Goal: Transaction & Acquisition: Purchase product/service

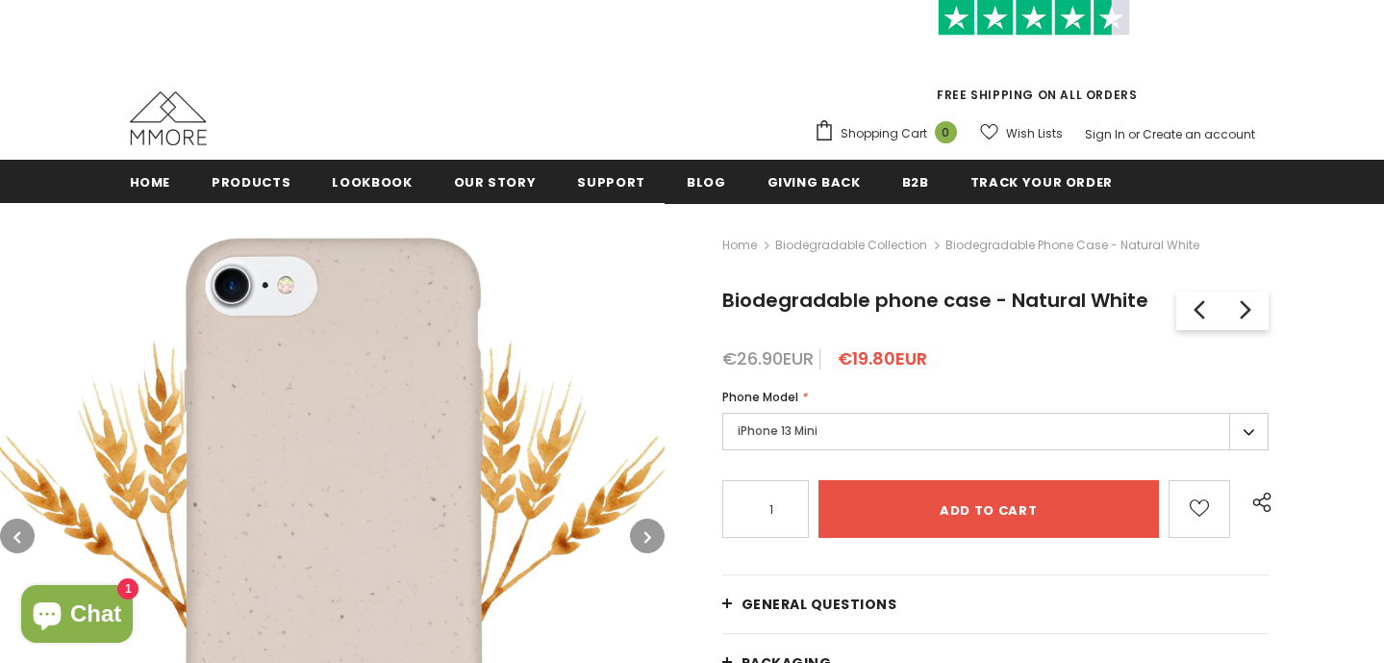
scroll to position [188, 0]
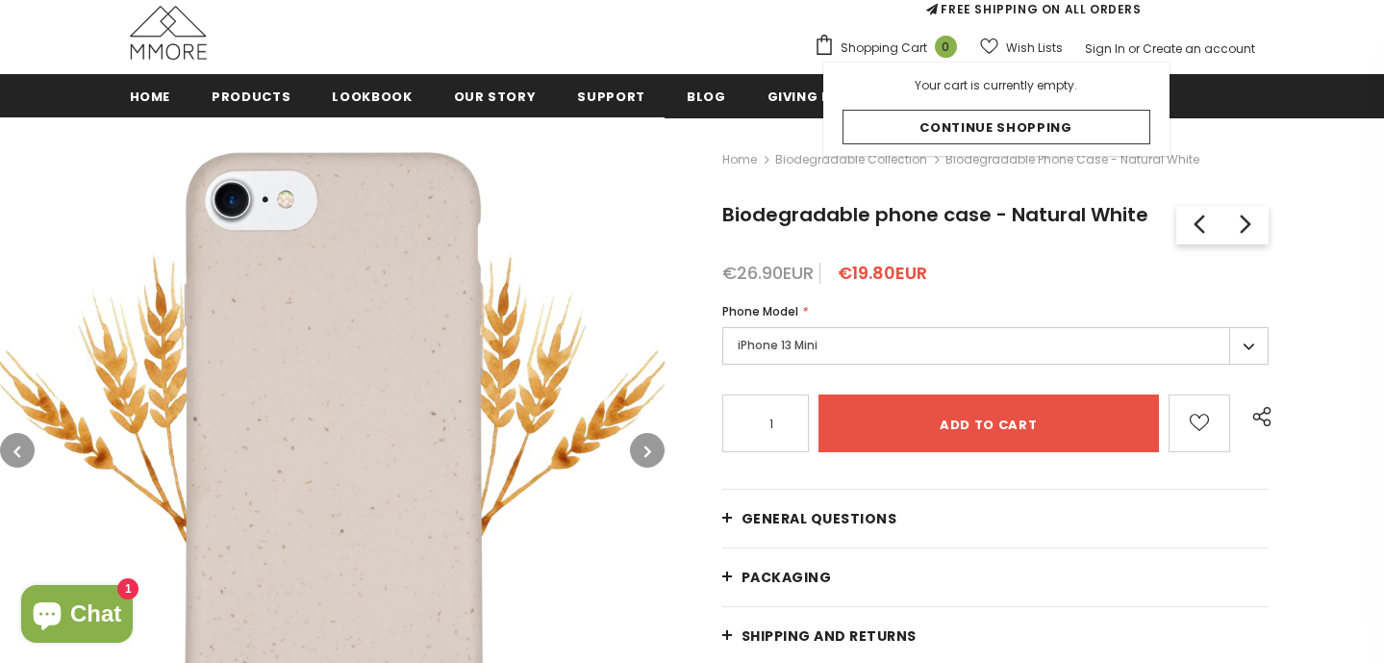
click at [787, 355] on label "iPhone 13 Mini" at bounding box center [995, 346] width 547 height 38
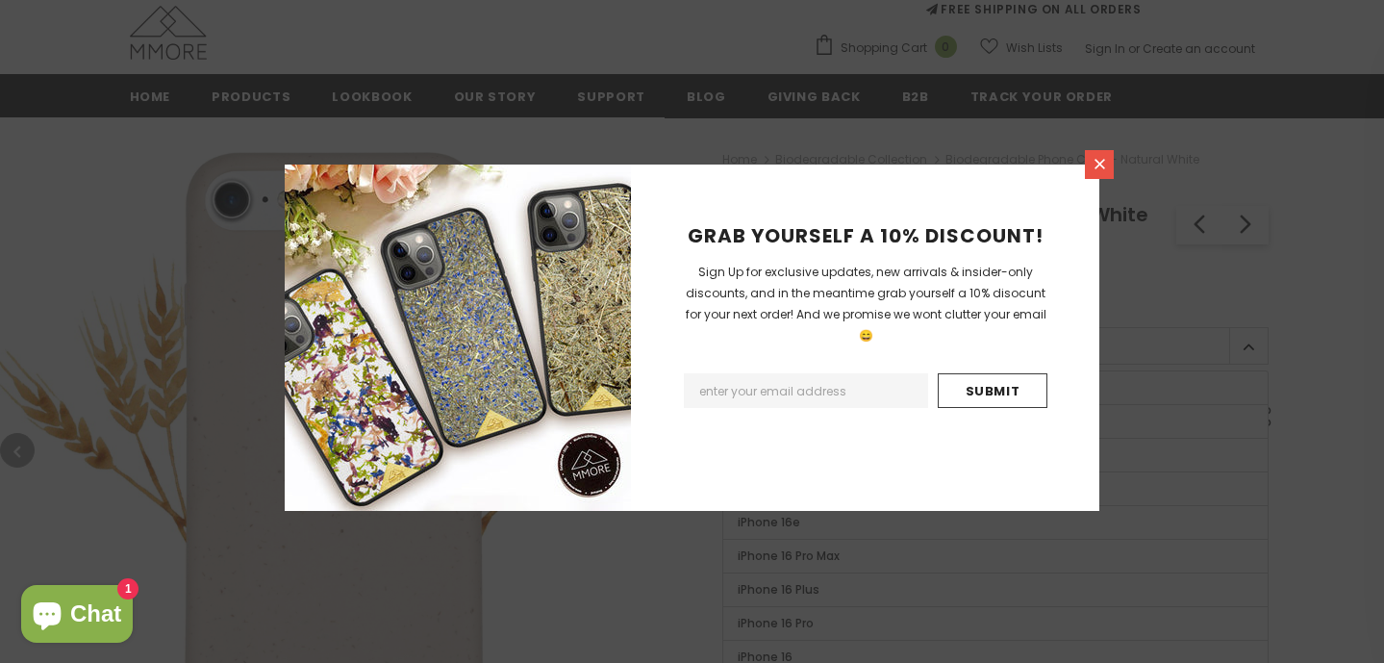
click at [1100, 159] on icon at bounding box center [1100, 164] width 16 height 16
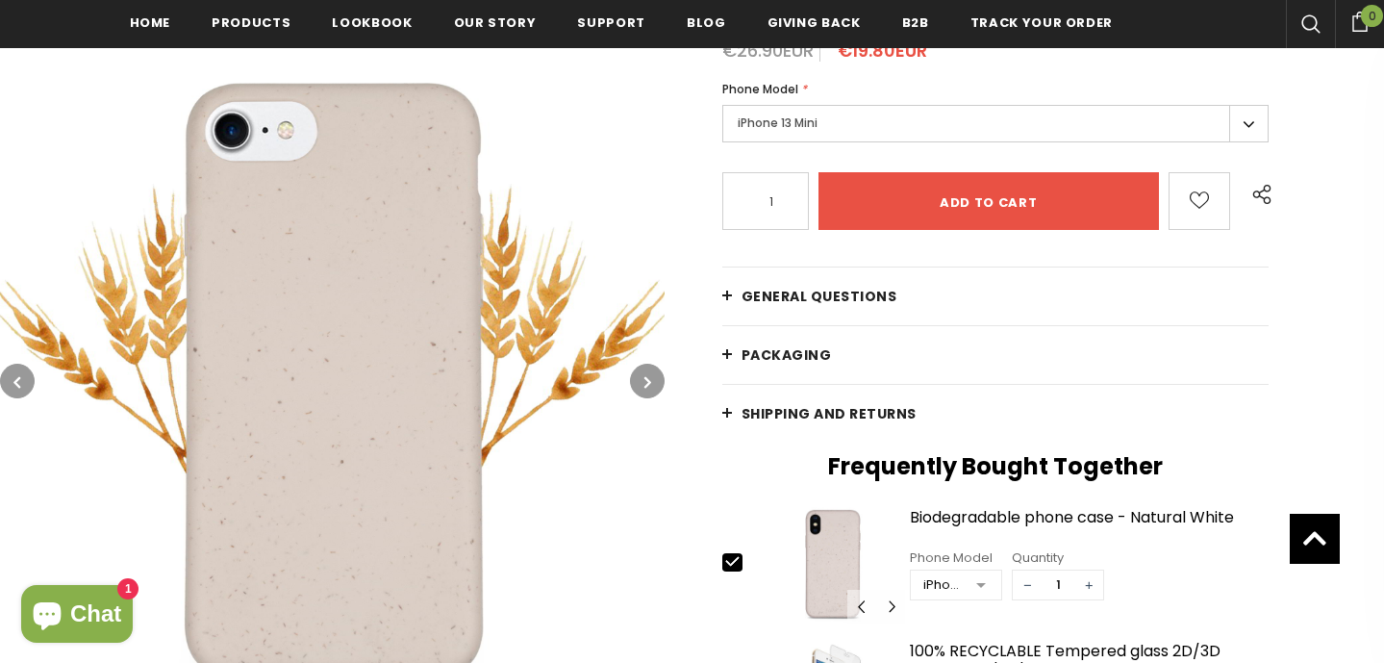
scroll to position [413, 0]
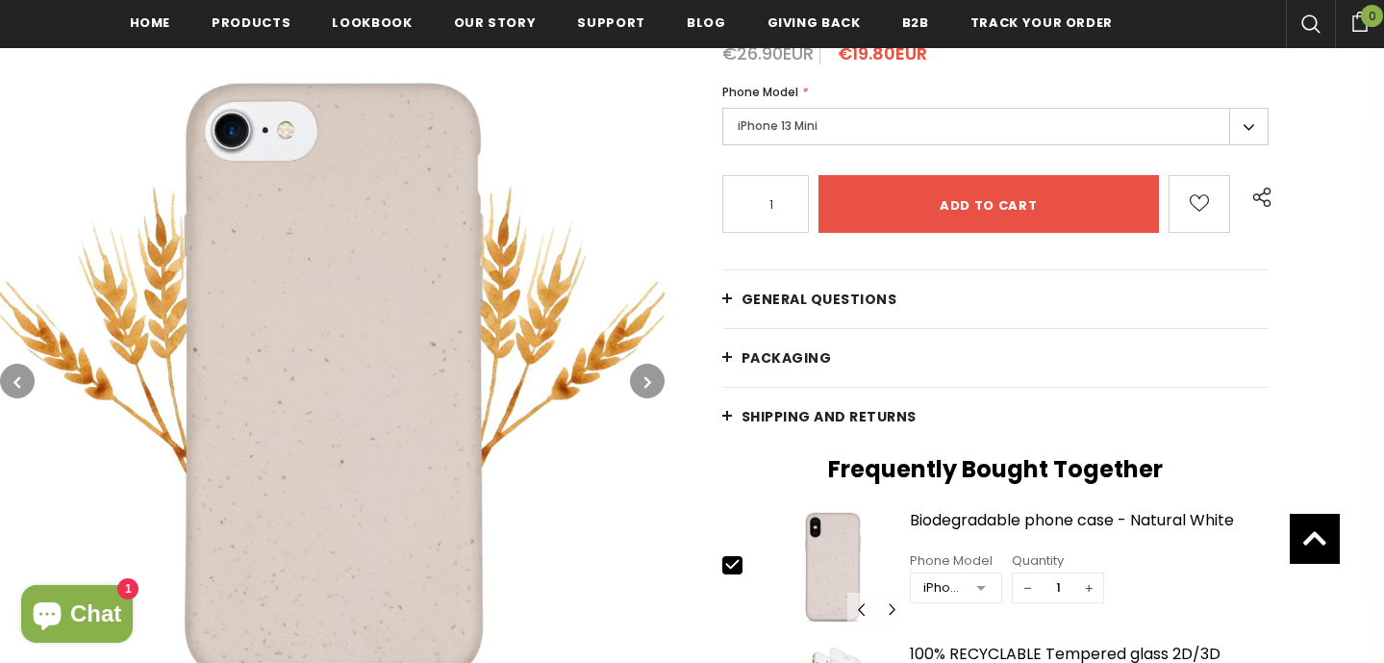
click at [909, 114] on label "iPhone 13 Mini" at bounding box center [995, 127] width 547 height 38
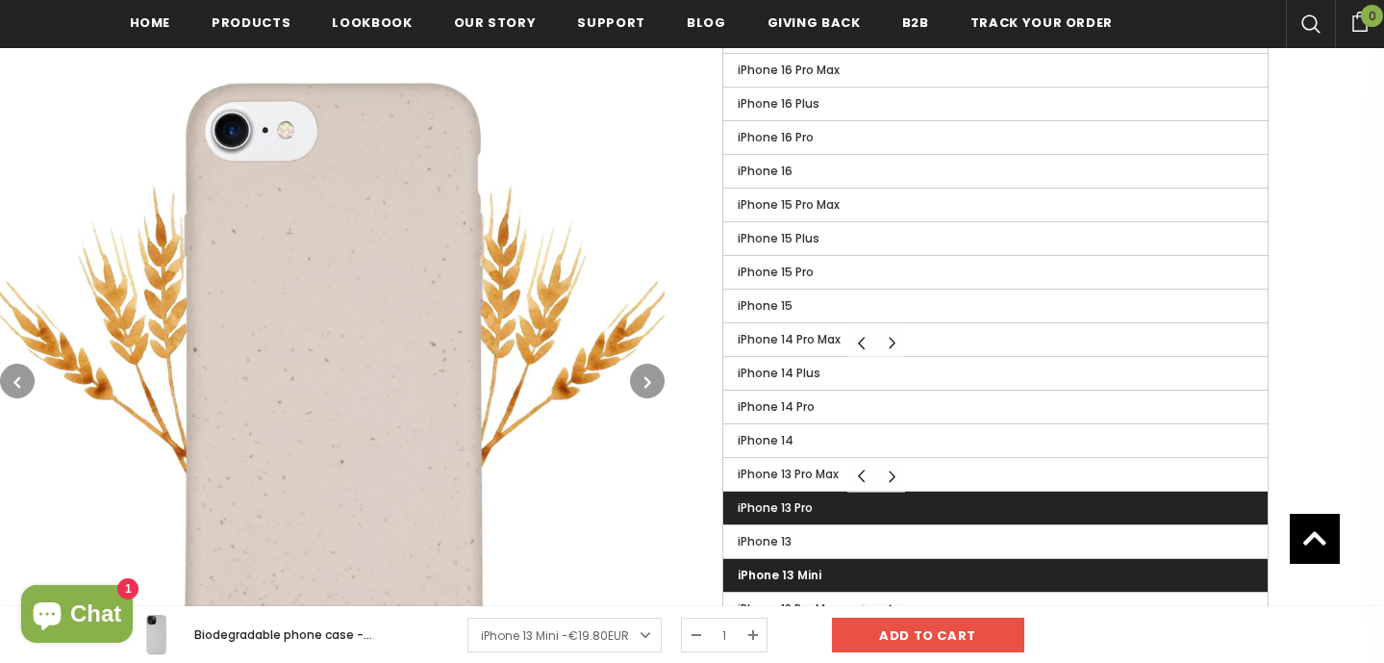
scroll to position [732, 0]
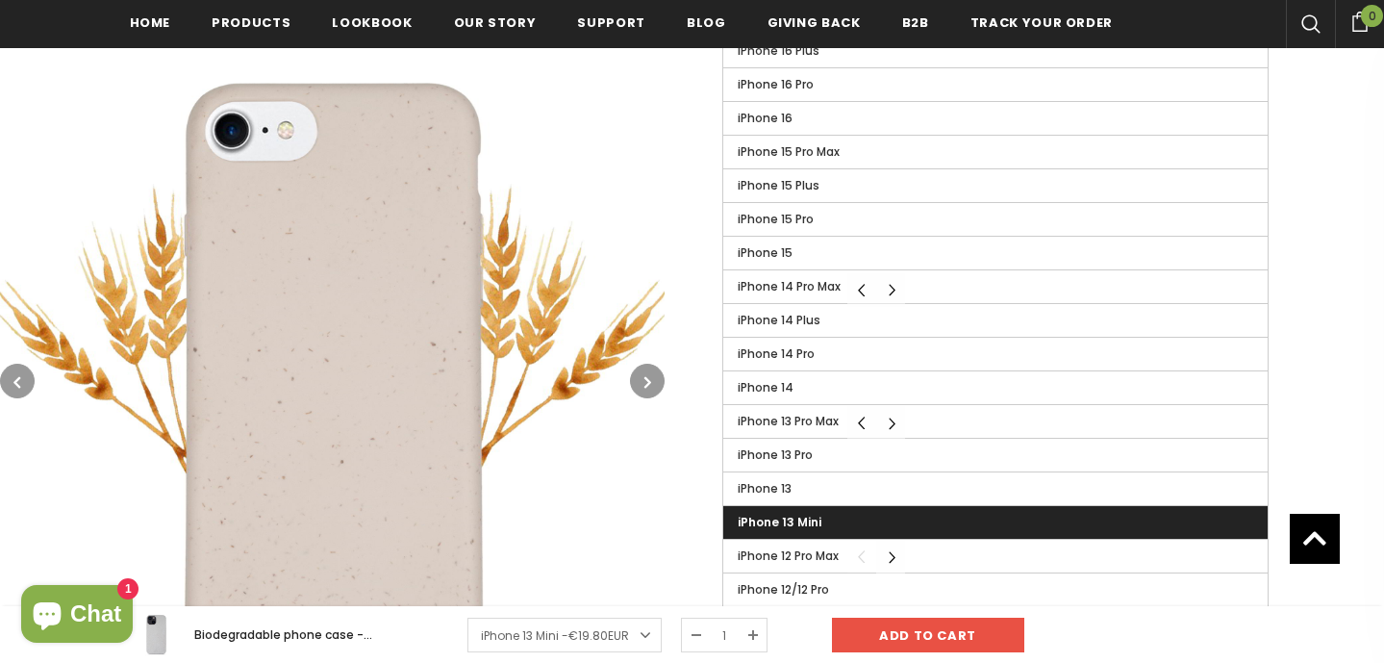
click at [837, 523] on label "iPhone 13 Mini" at bounding box center [995, 522] width 545 height 33
click at [0, 0] on input "iPhone 13 Mini" at bounding box center [0, 0] width 0 height 0
click at [837, 523] on label "iPhone 13 Mini" at bounding box center [995, 522] width 545 height 33
click at [0, 0] on input "iPhone 13 Mini" at bounding box center [0, 0] width 0 height 0
click at [646, 377] on icon "button" at bounding box center [647, 381] width 7 height 19
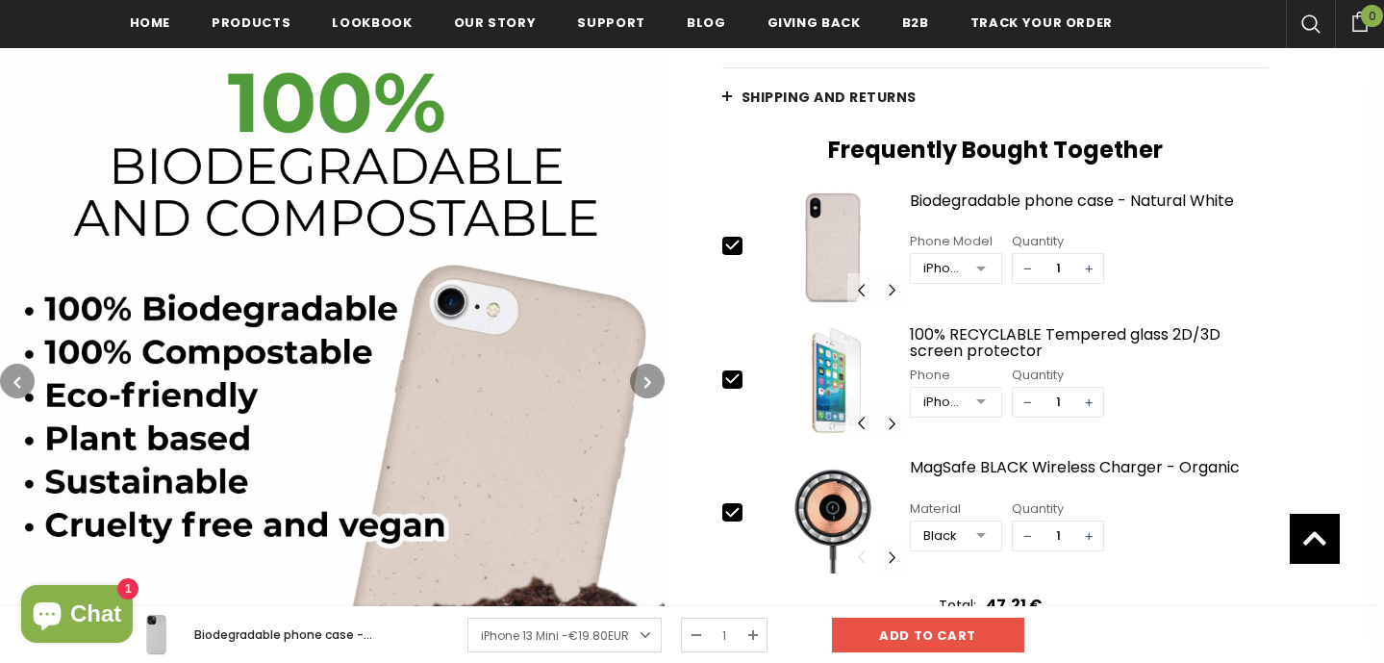
click at [651, 384] on icon "button" at bounding box center [647, 381] width 7 height 19
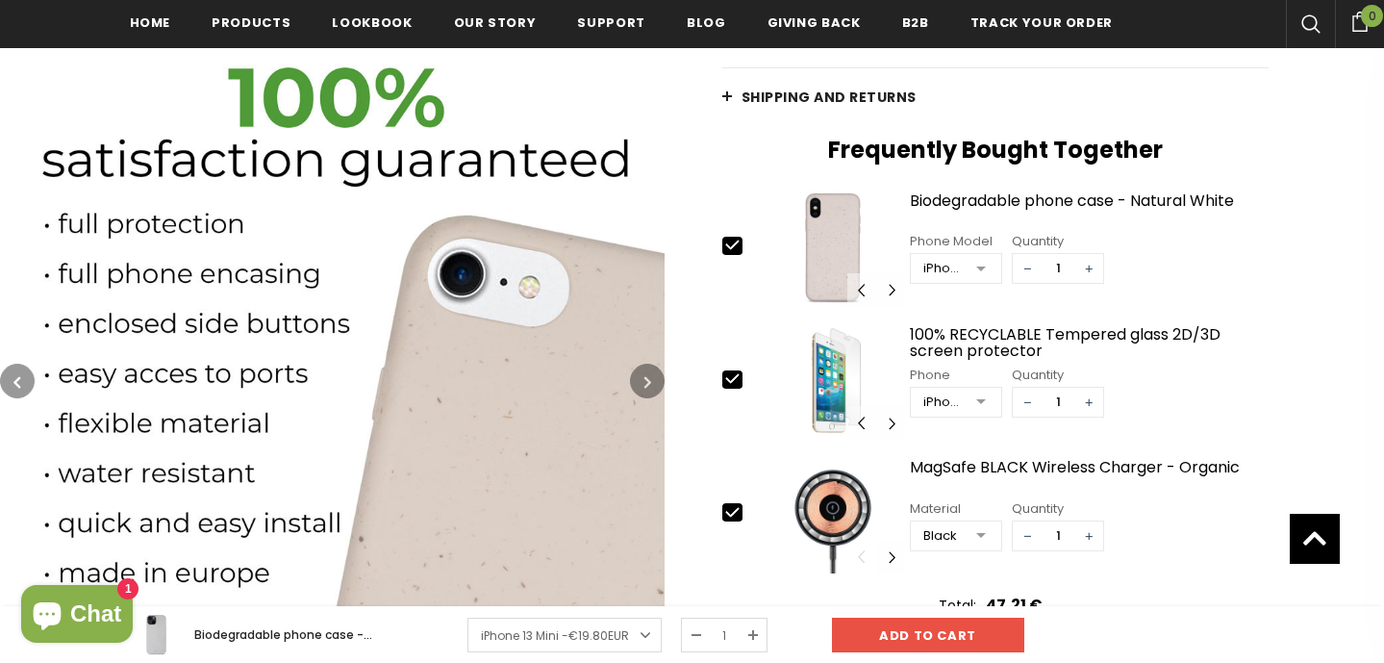
click at [651, 384] on icon "button" at bounding box center [647, 381] width 7 height 19
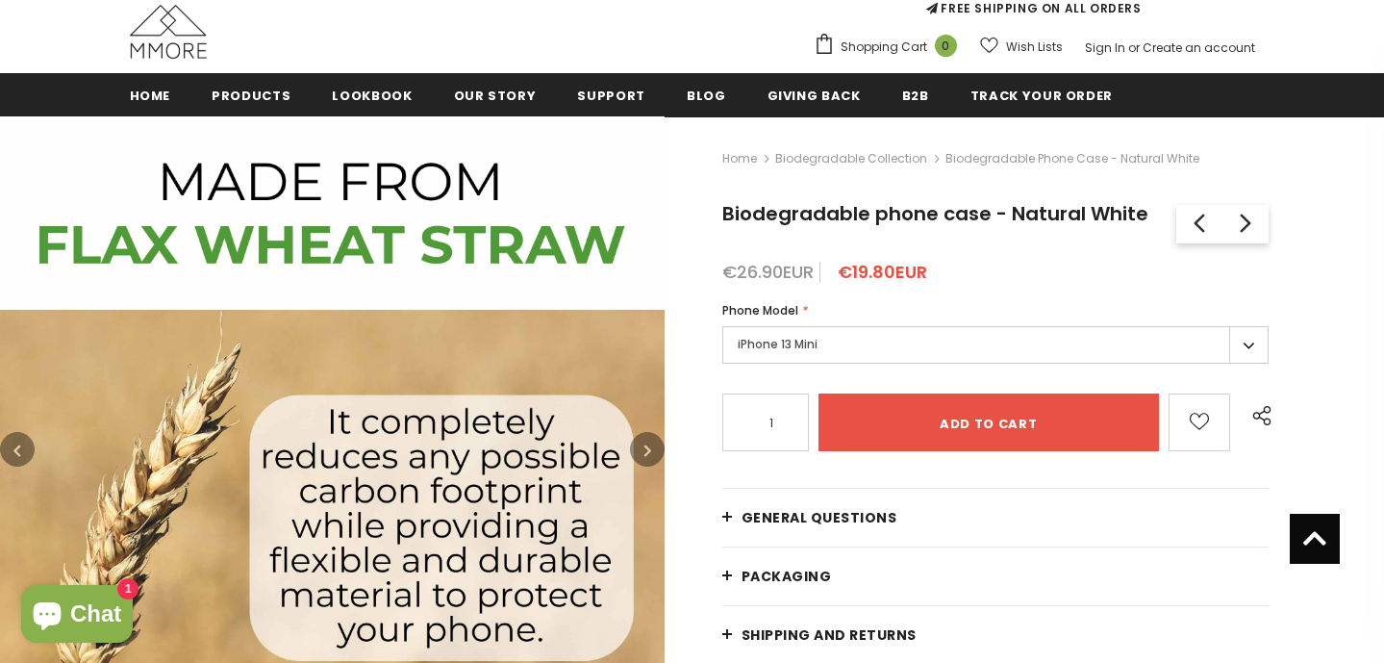
scroll to position [150, 0]
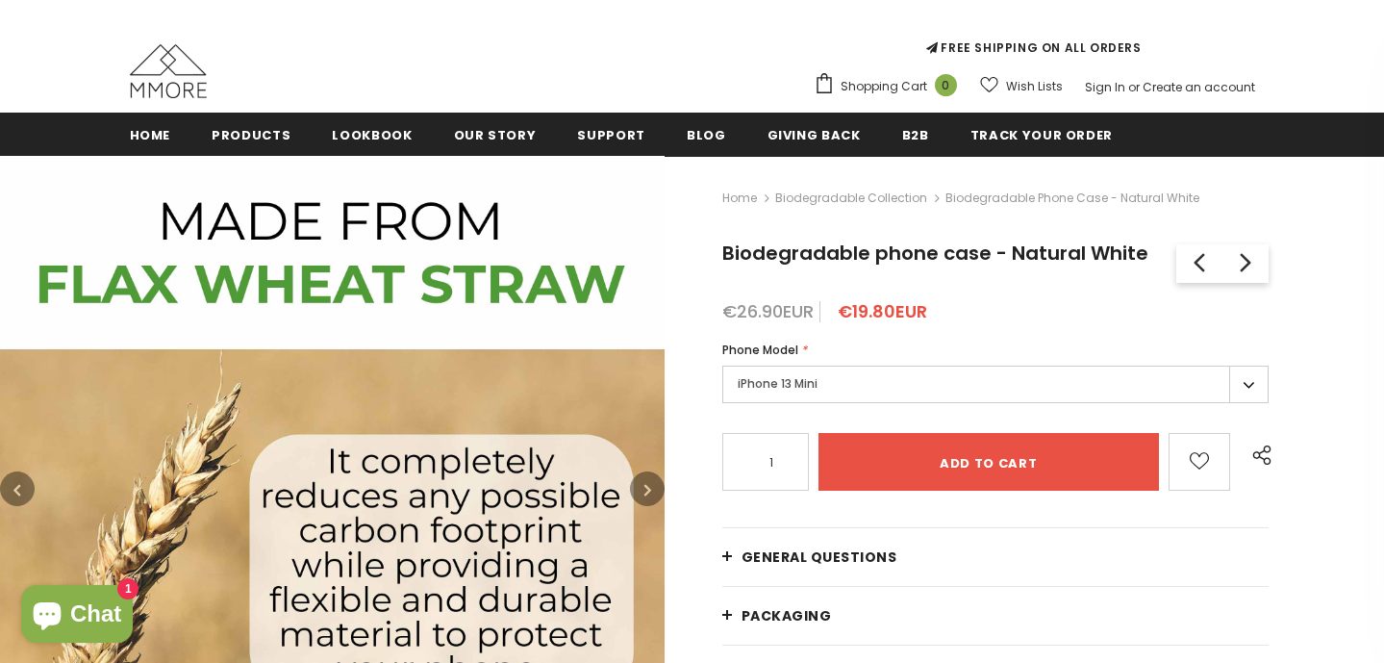
click at [841, 365] on label "iPhone 13 Mini" at bounding box center [995, 384] width 547 height 38
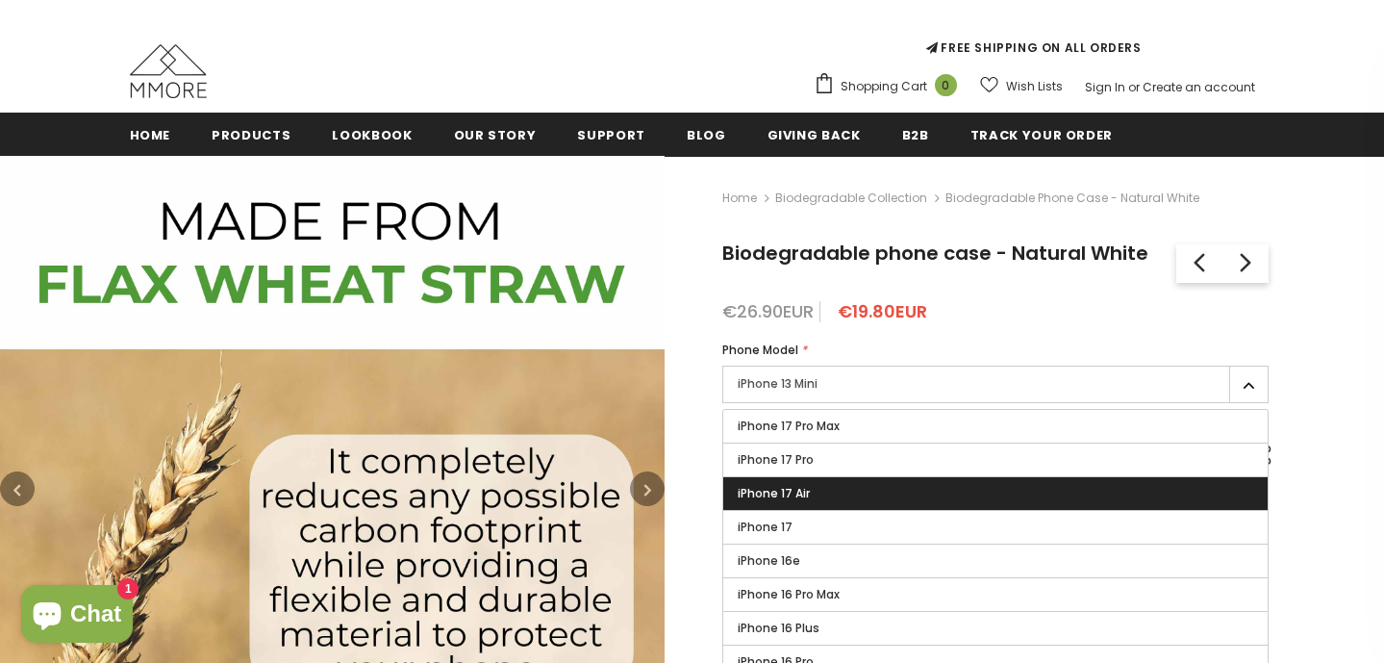
click at [808, 491] on span "iPhone 17 Air" at bounding box center [774, 493] width 72 height 16
click at [0, 0] on input "iPhone 17 Air" at bounding box center [0, 0] width 0 height 0
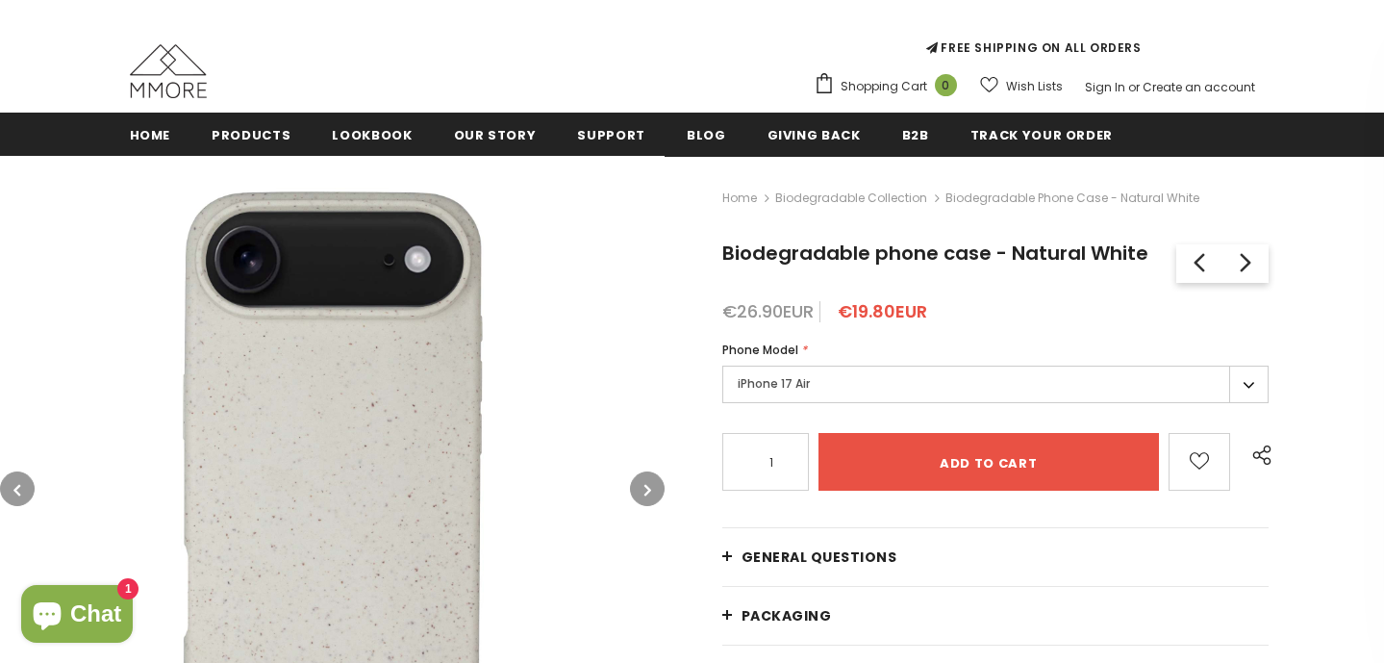
click at [841, 368] on label "iPhone 17 Air" at bounding box center [995, 384] width 547 height 38
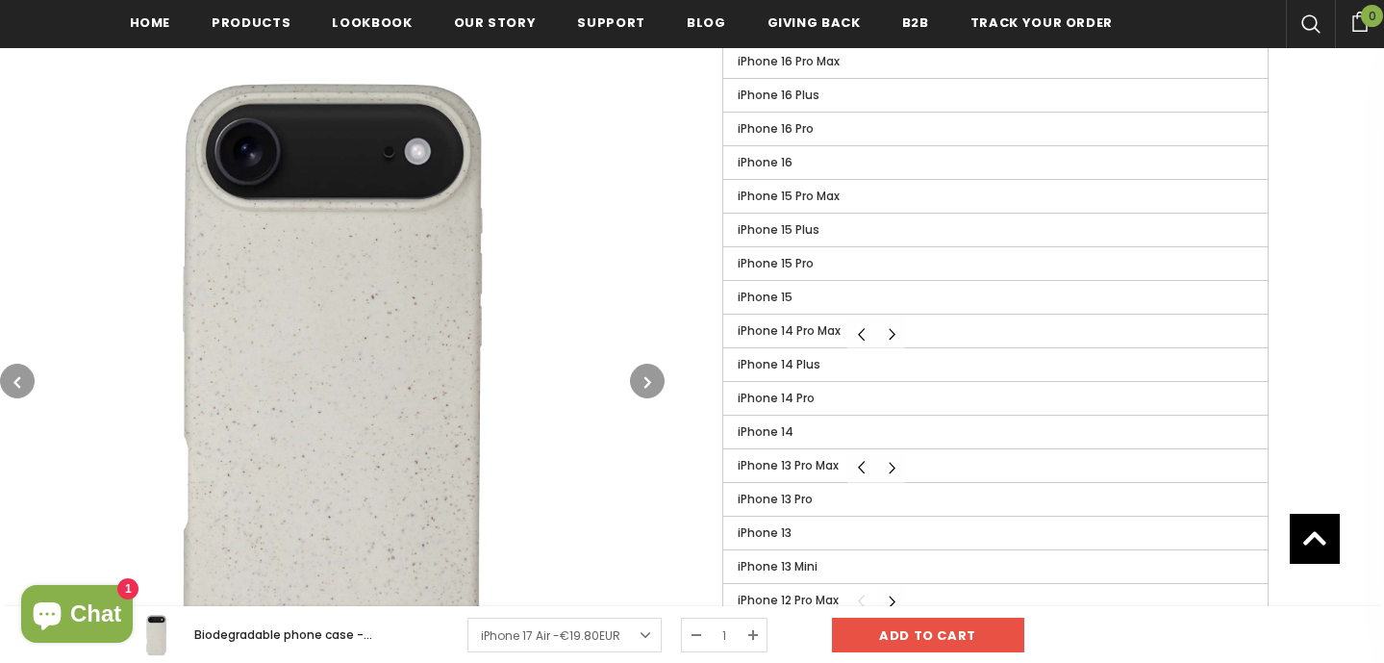
scroll to position [689, 0]
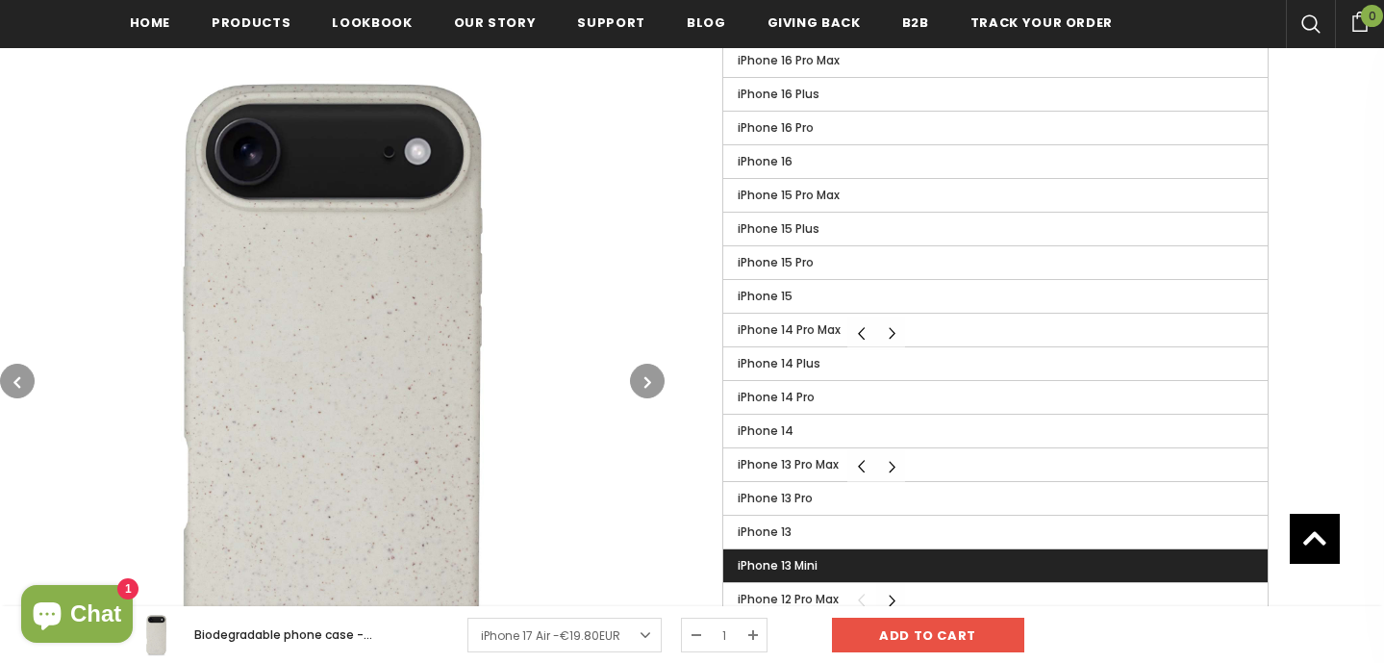
click at [808, 564] on span "iPhone 13 Mini" at bounding box center [778, 565] width 80 height 16
click at [0, 0] on input "iPhone 13 Mini" at bounding box center [0, 0] width 0 height 0
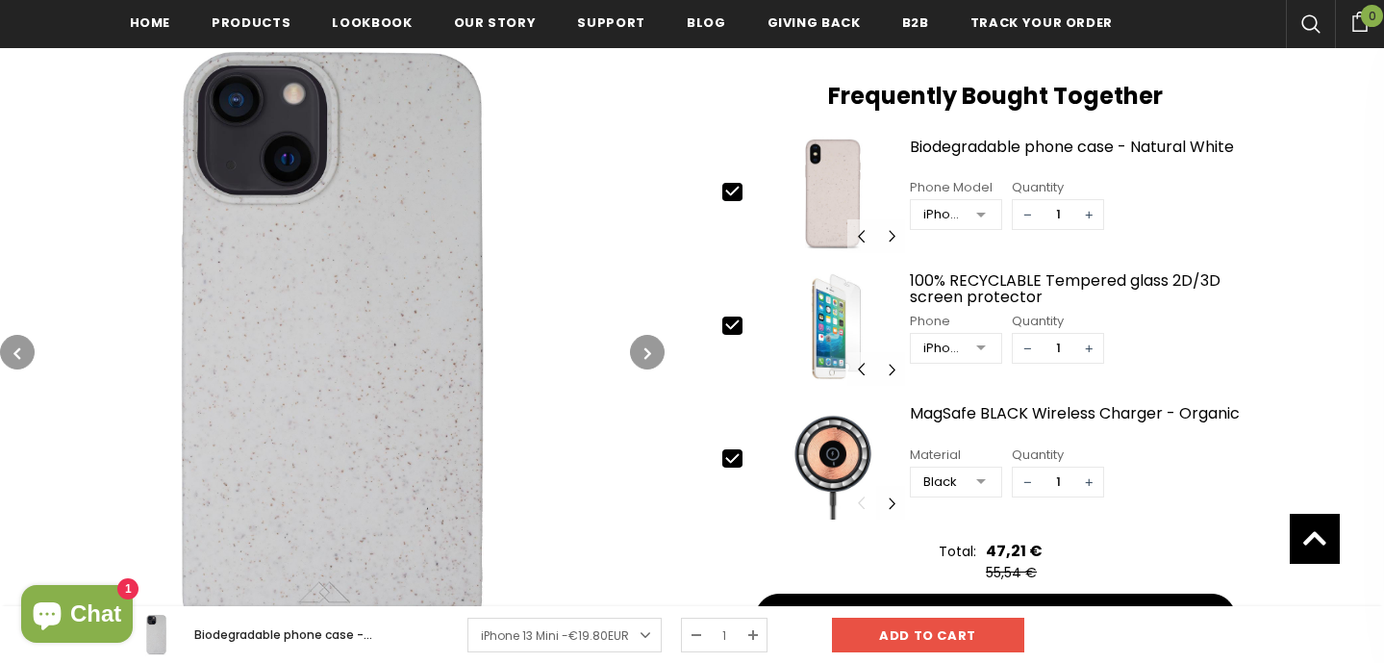
scroll to position [790, 0]
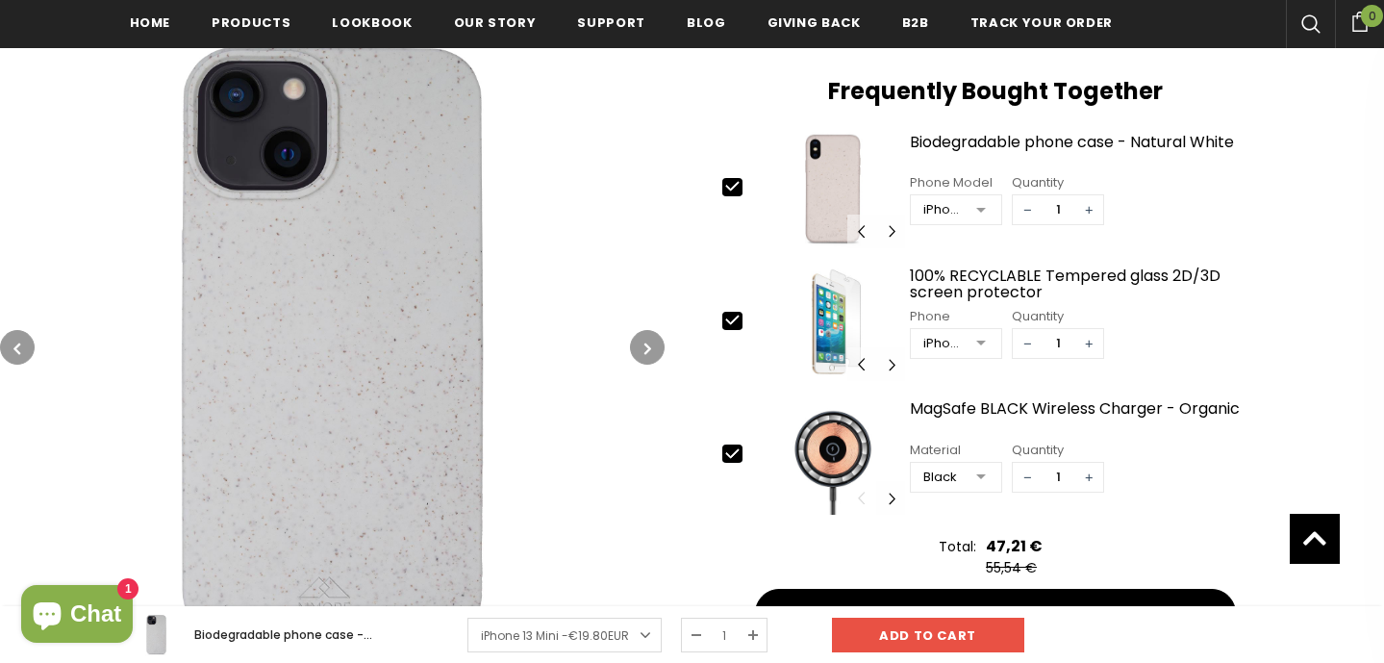
click at [655, 342] on button "button" at bounding box center [647, 347] width 35 height 35
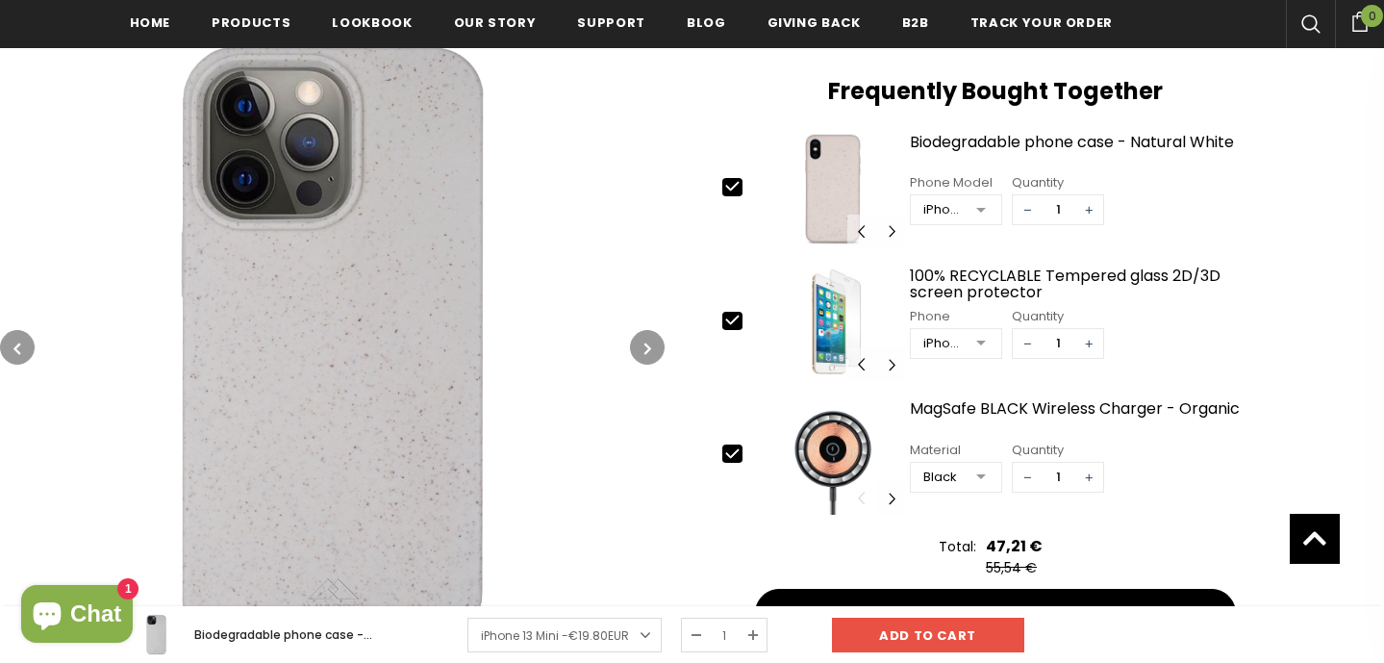
click at [655, 342] on button "button" at bounding box center [647, 347] width 35 height 35
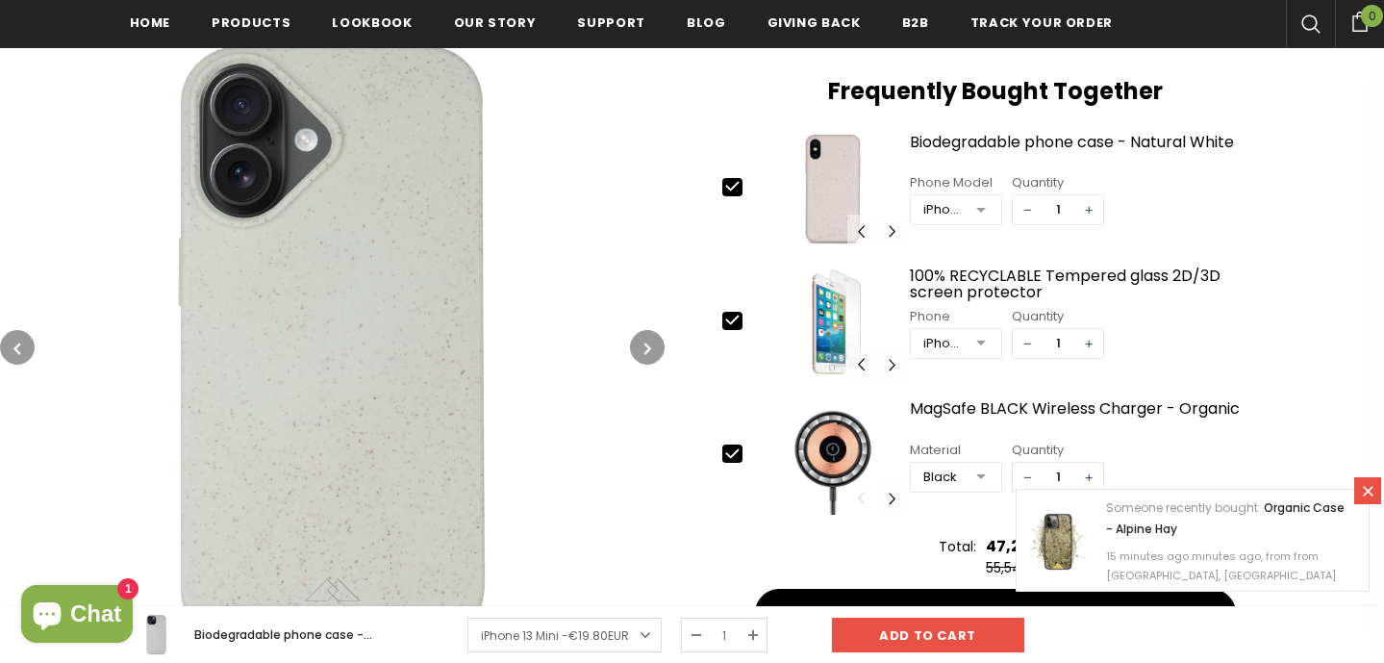
click at [655, 342] on button "button" at bounding box center [647, 347] width 35 height 35
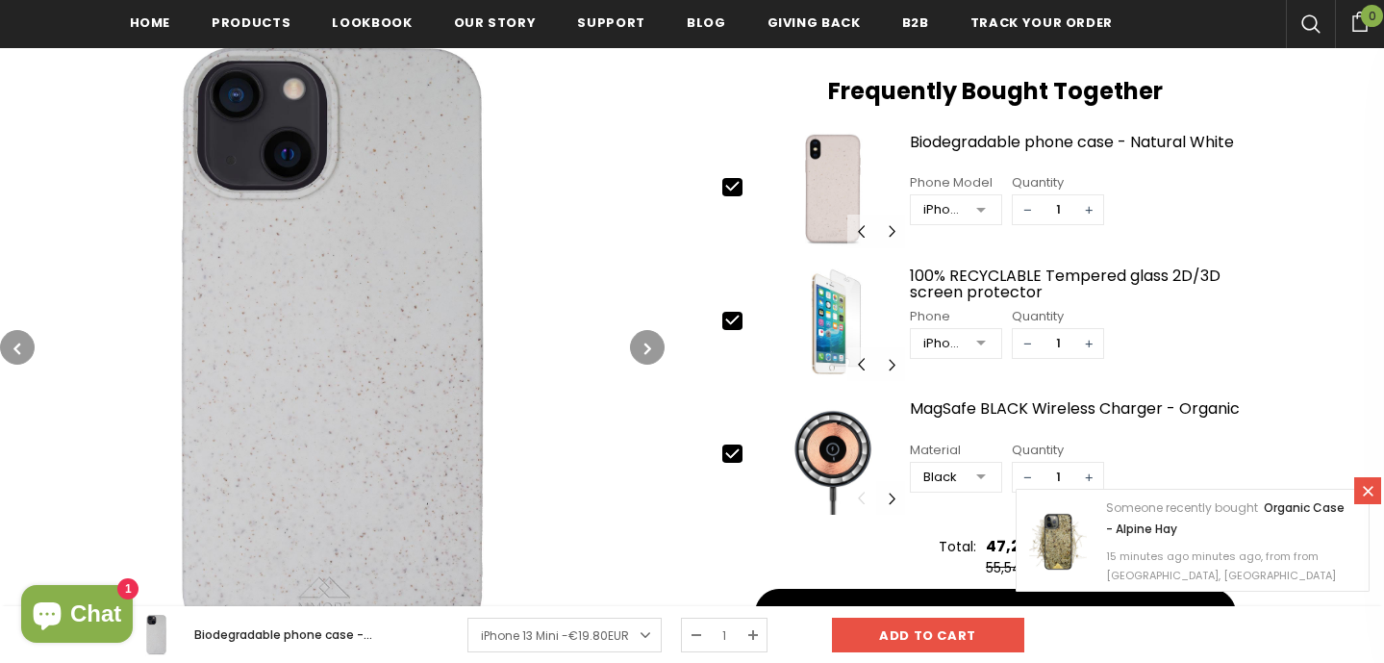
click at [655, 342] on button "button" at bounding box center [647, 347] width 35 height 35
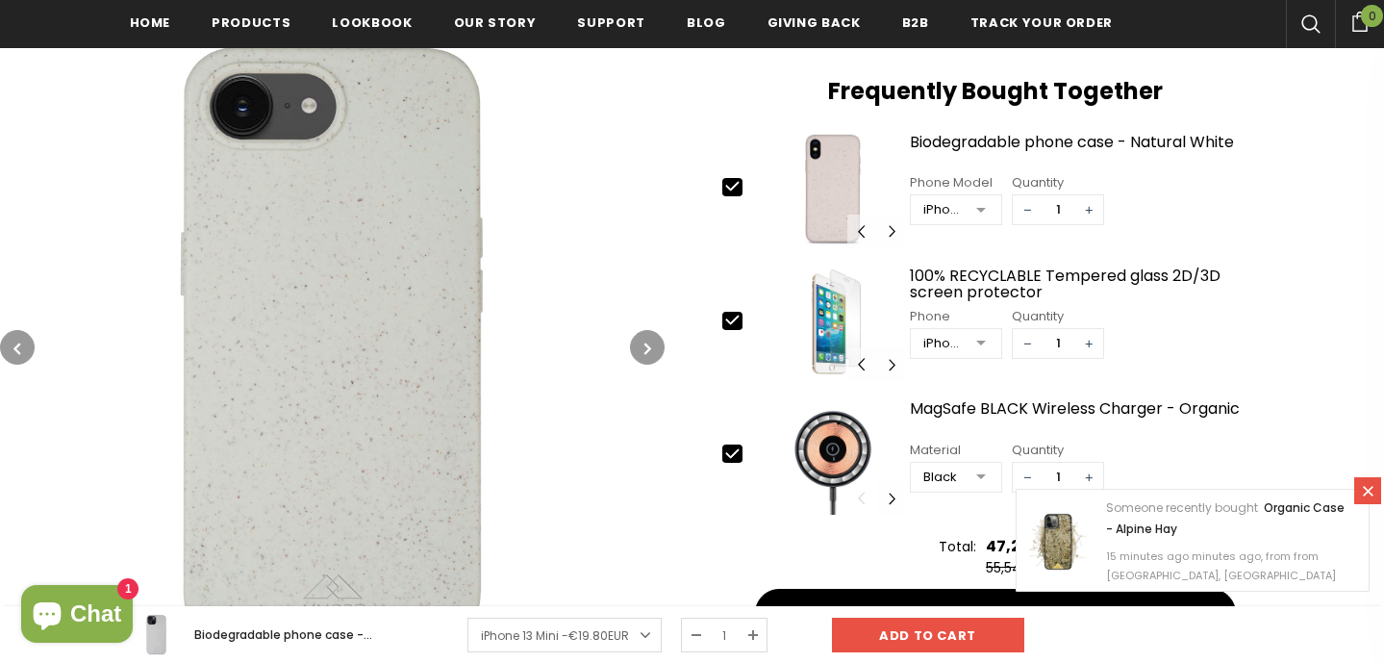
click at [655, 342] on button "button" at bounding box center [647, 347] width 35 height 35
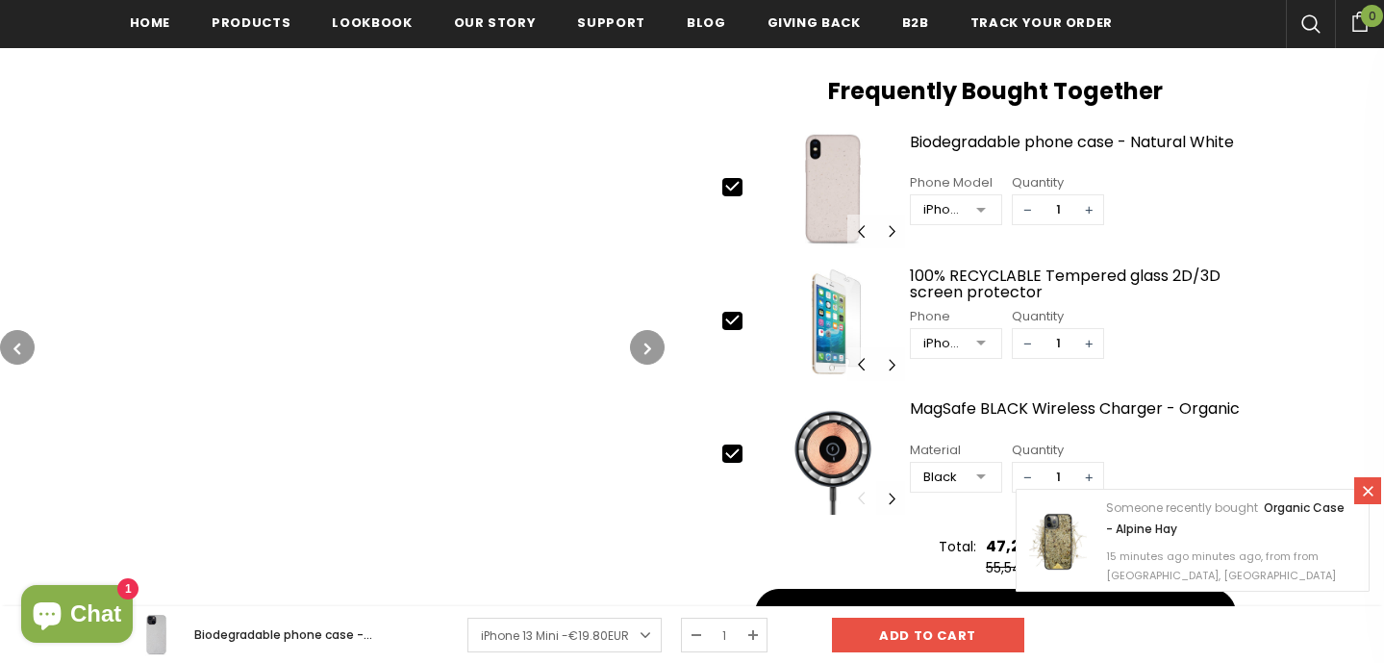
click at [655, 342] on button "button" at bounding box center [647, 347] width 35 height 35
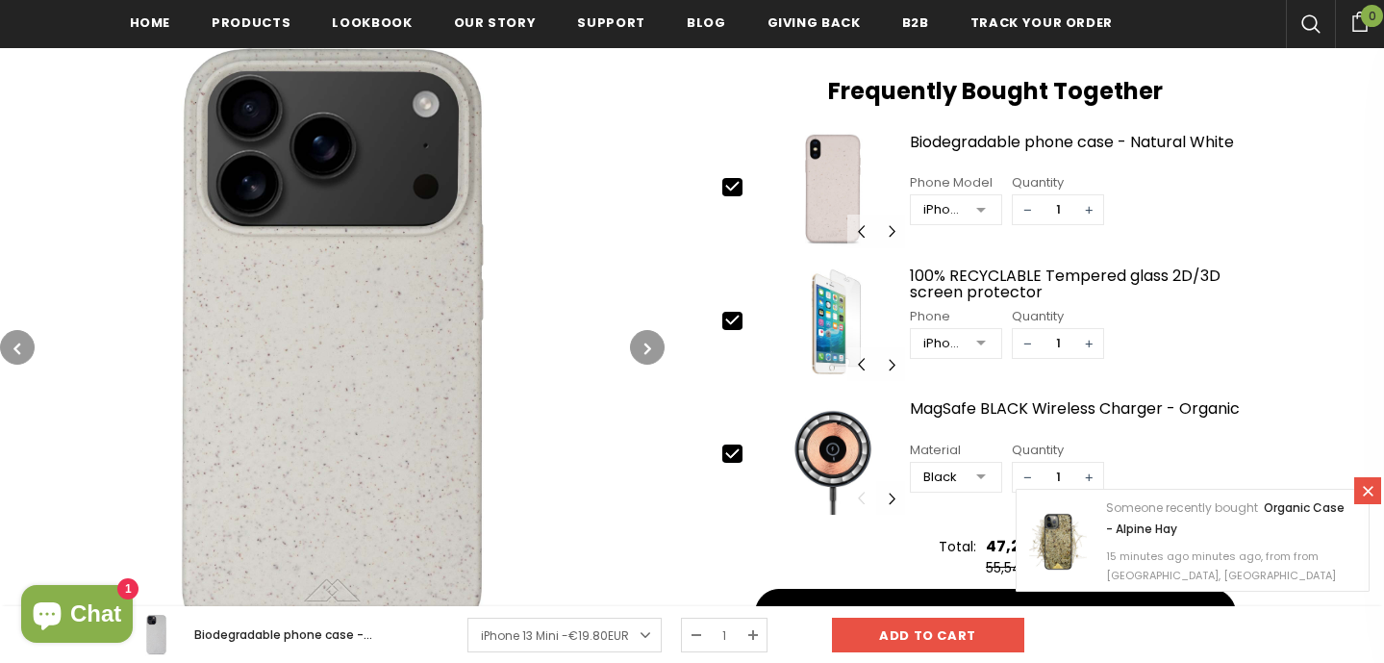
click at [655, 342] on button "button" at bounding box center [647, 347] width 35 height 35
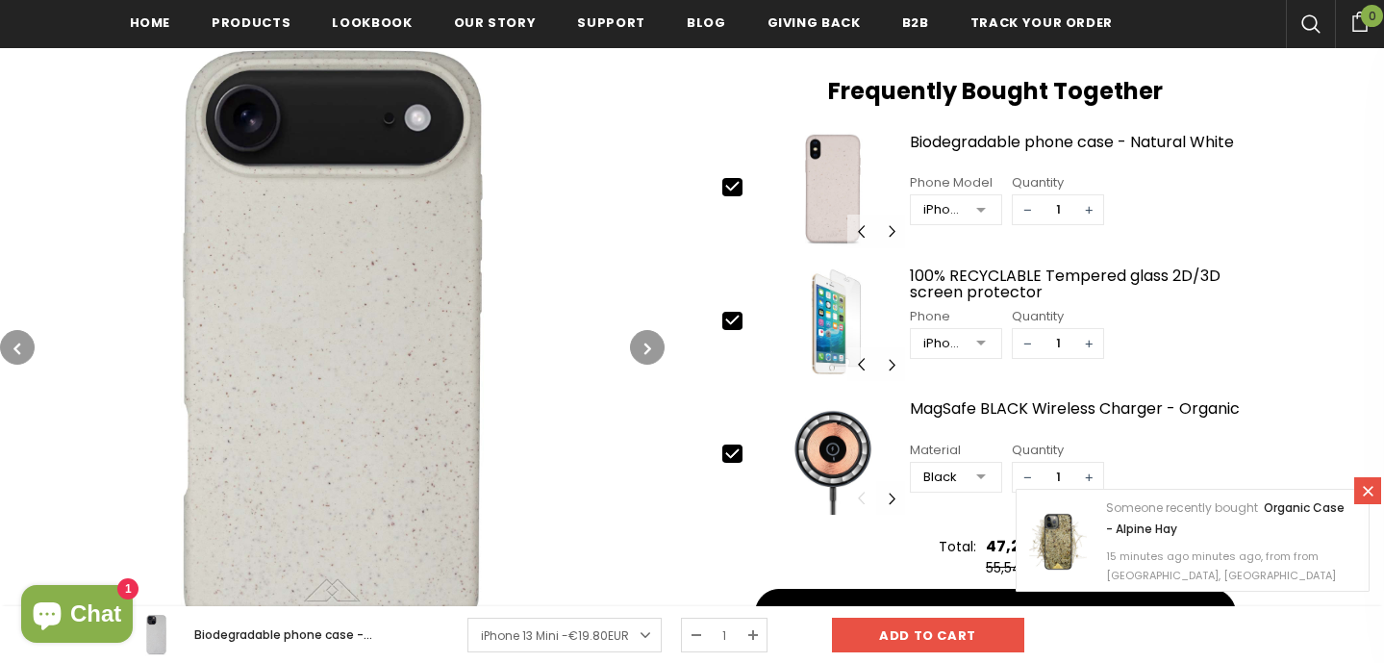
click at [655, 342] on button "button" at bounding box center [647, 347] width 35 height 35
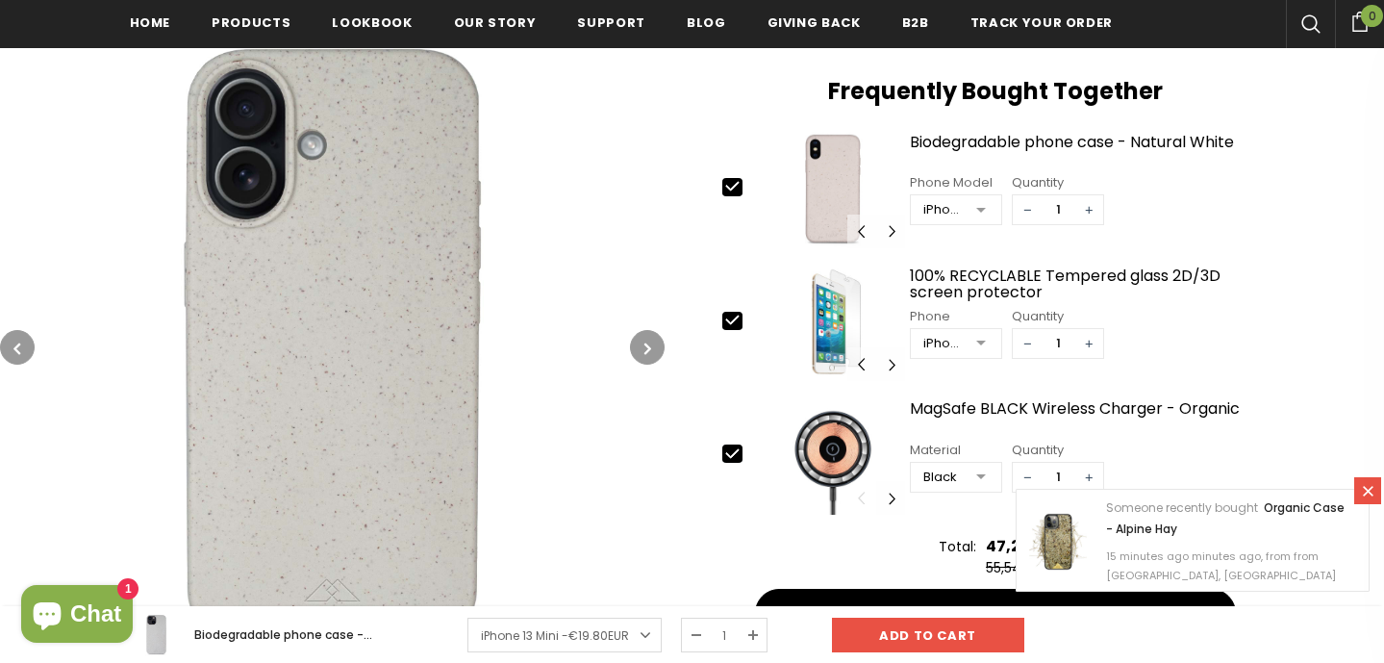
click at [655, 342] on button "button" at bounding box center [647, 347] width 35 height 35
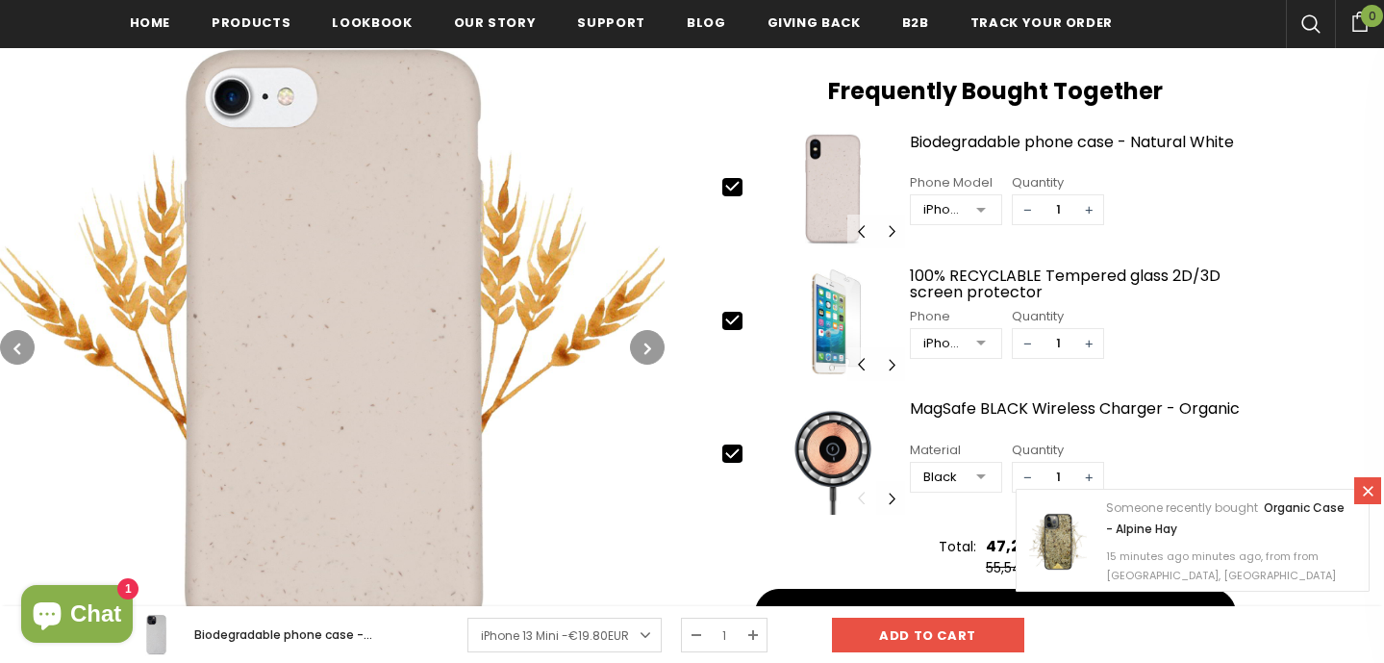
click at [655, 342] on button "button" at bounding box center [647, 347] width 35 height 35
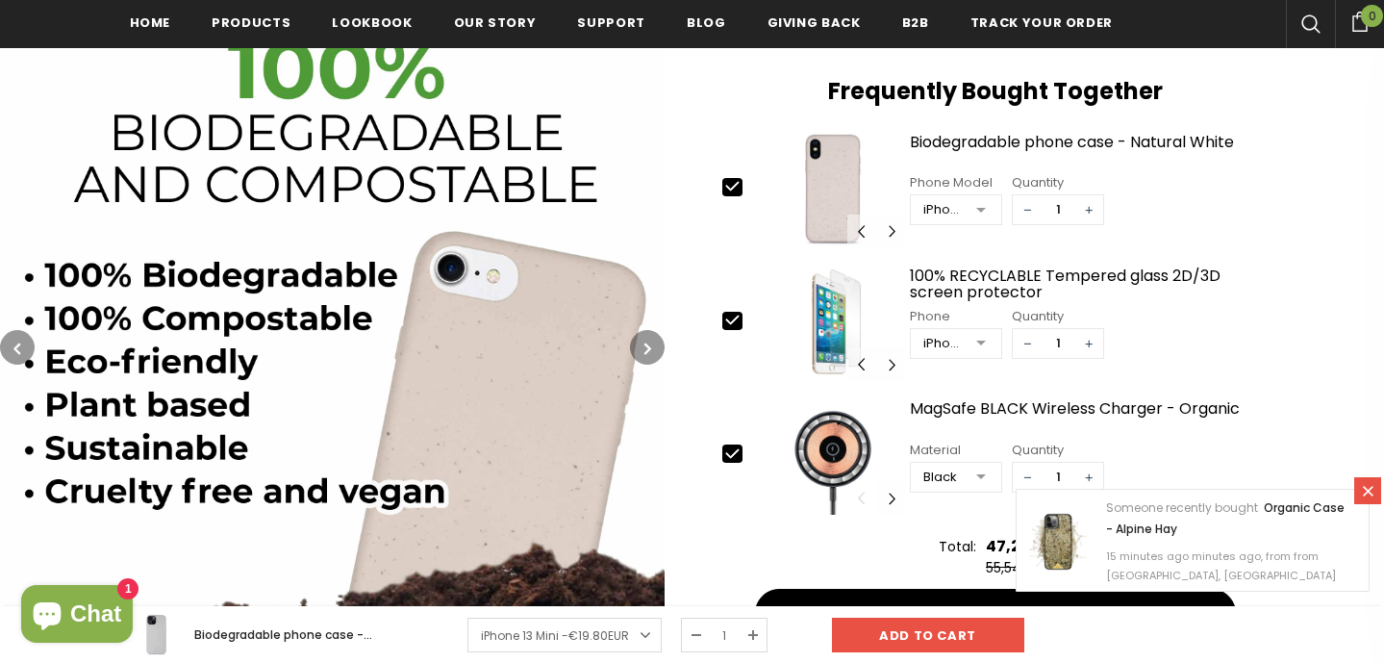
click at [655, 342] on button "button" at bounding box center [647, 347] width 35 height 35
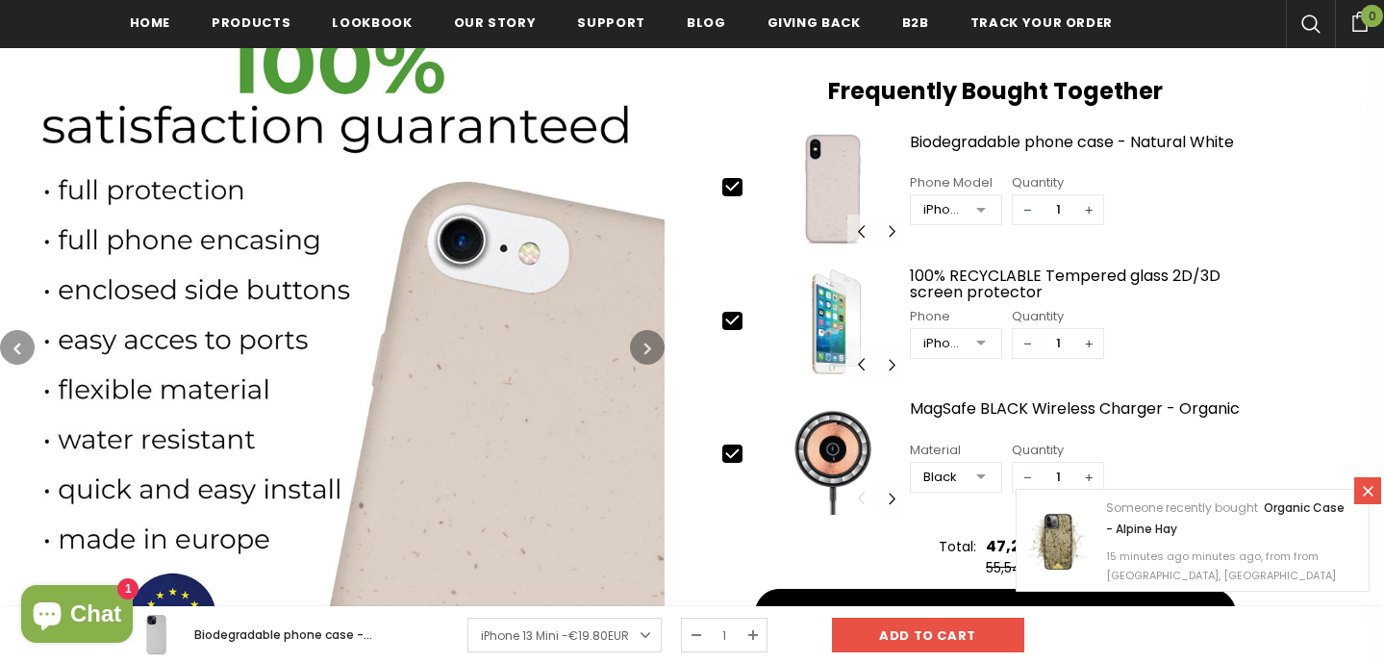
click at [655, 342] on button "button" at bounding box center [647, 347] width 35 height 35
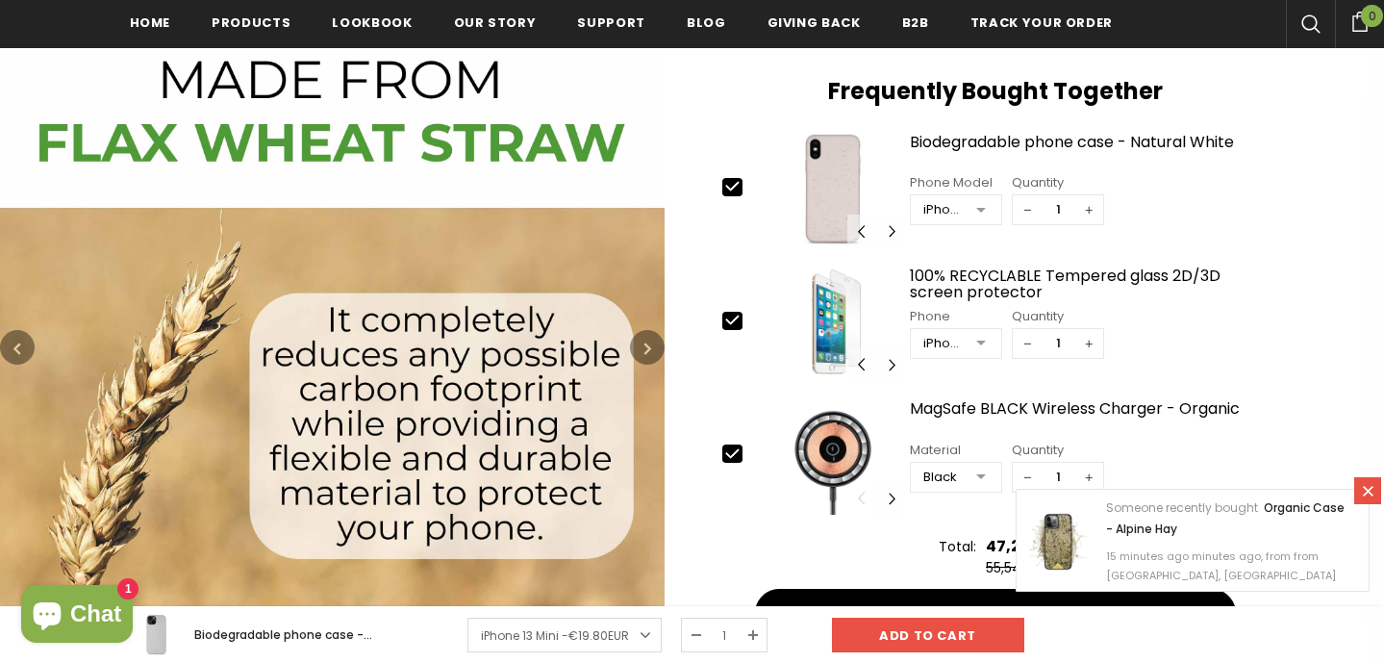
click at [655, 342] on button "button" at bounding box center [647, 347] width 35 height 35
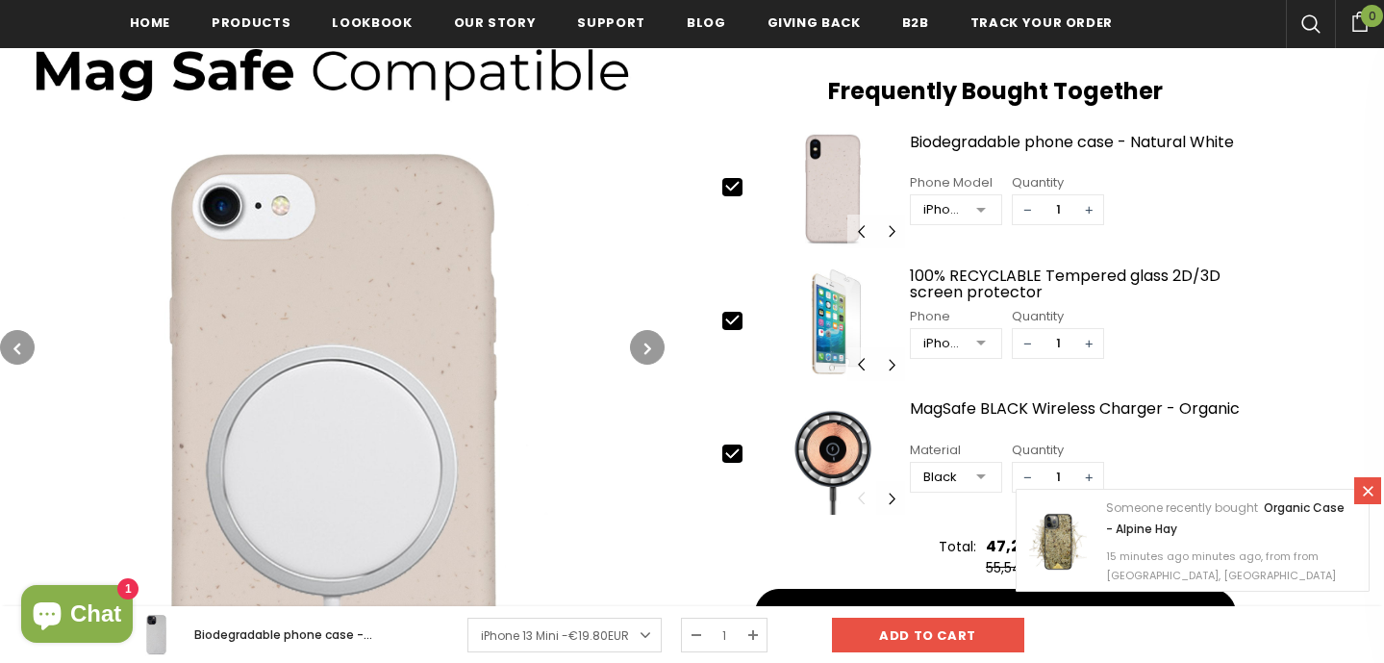
click at [655, 342] on button "button" at bounding box center [647, 347] width 35 height 35
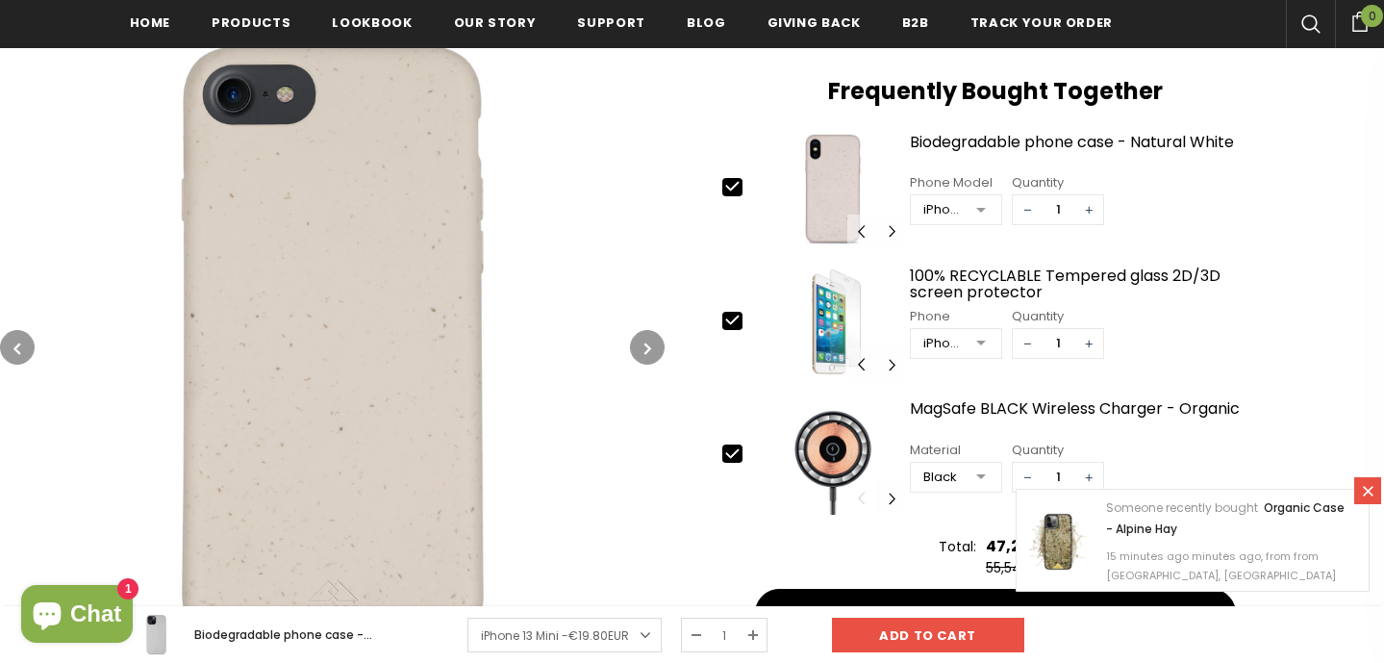
click at [655, 342] on button "button" at bounding box center [647, 347] width 35 height 35
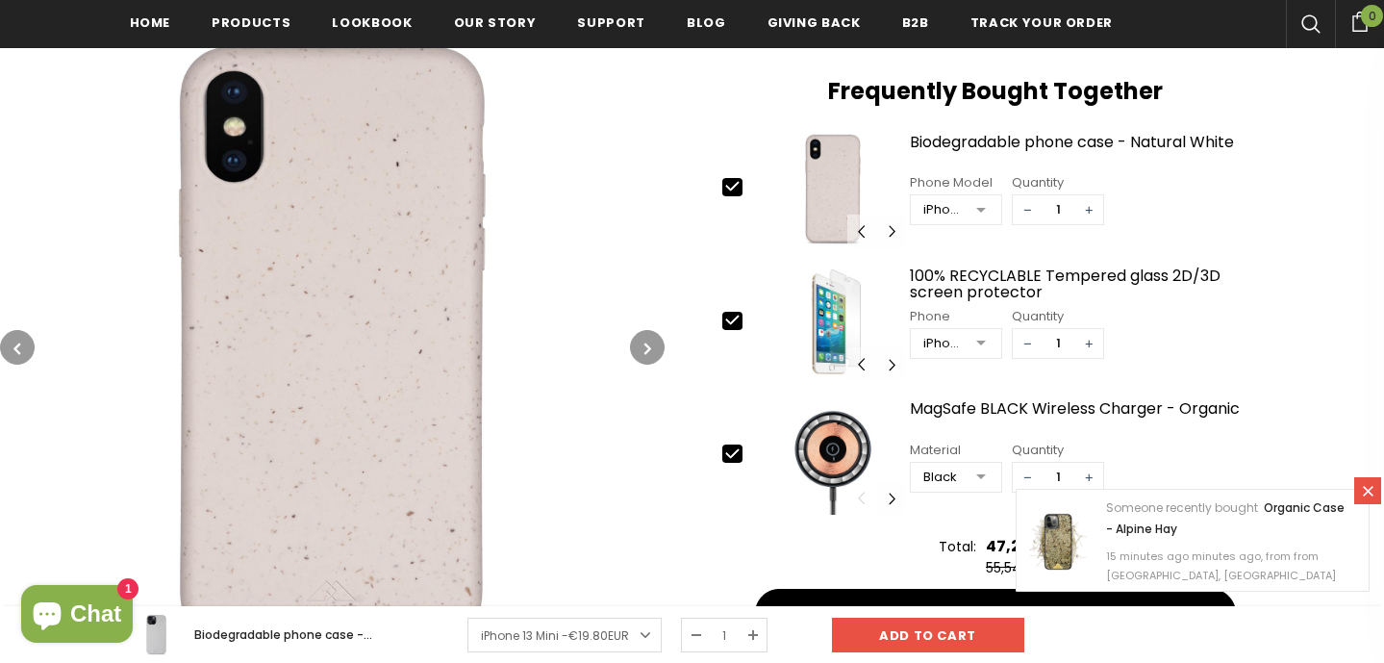
click at [655, 342] on button "button" at bounding box center [647, 347] width 35 height 35
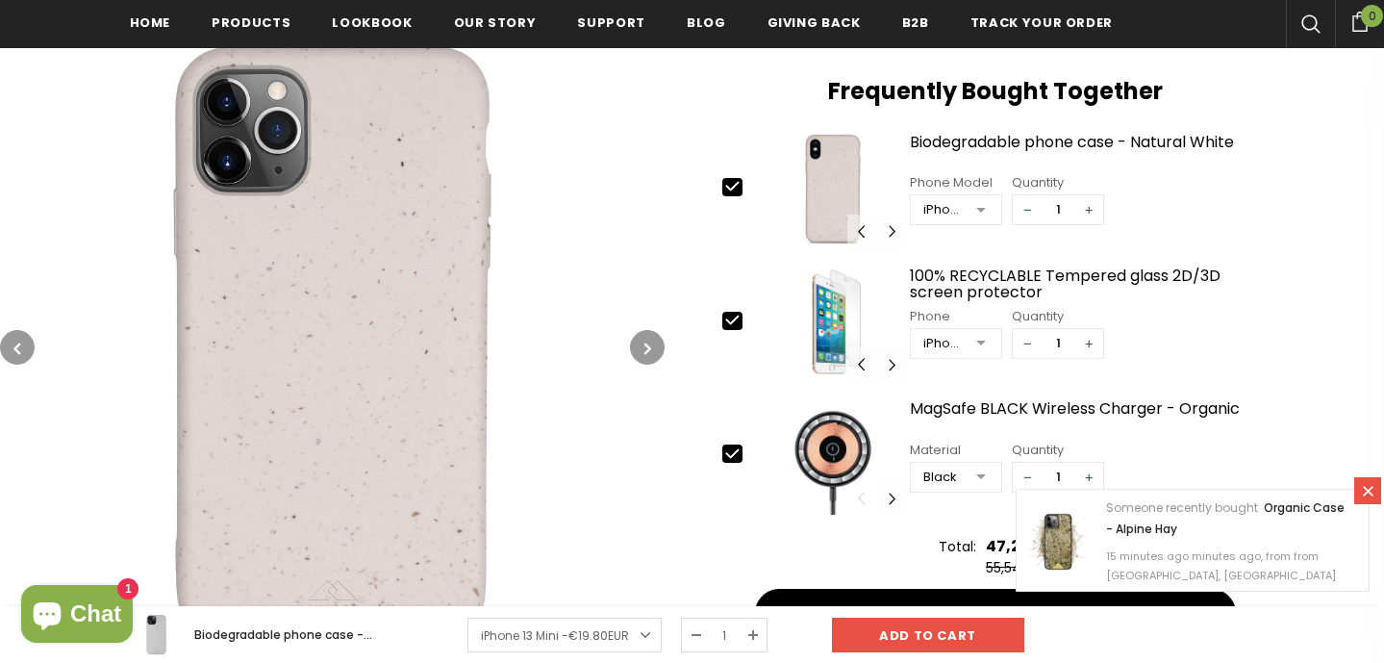
click at [655, 342] on button "button" at bounding box center [647, 347] width 35 height 35
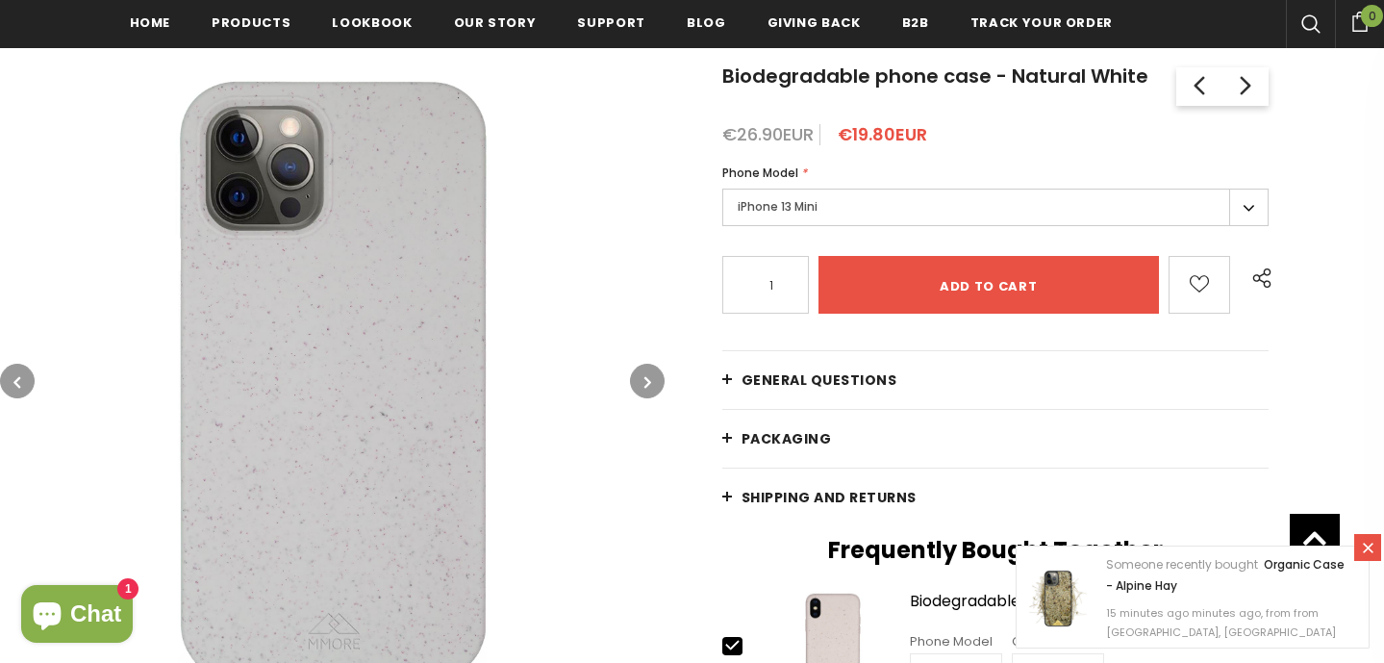
scroll to position [331, 0]
click at [659, 370] on button "button" at bounding box center [647, 381] width 35 height 35
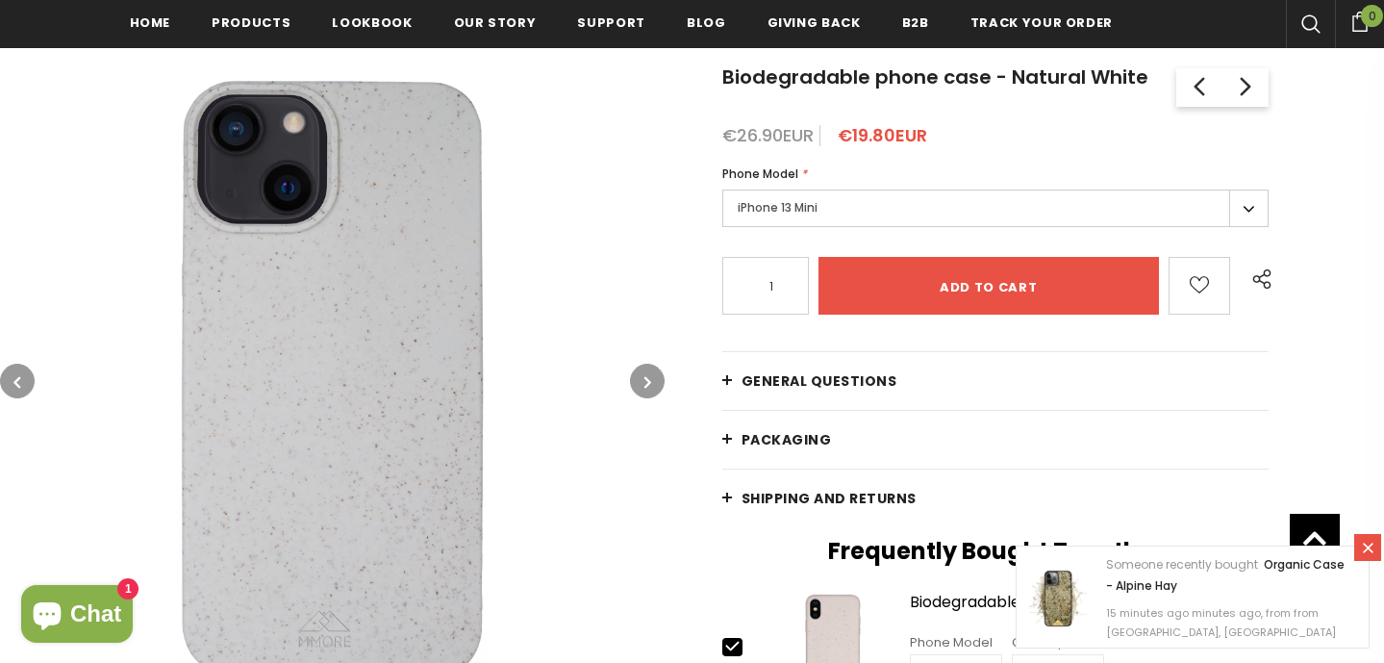
scroll to position [355, 0]
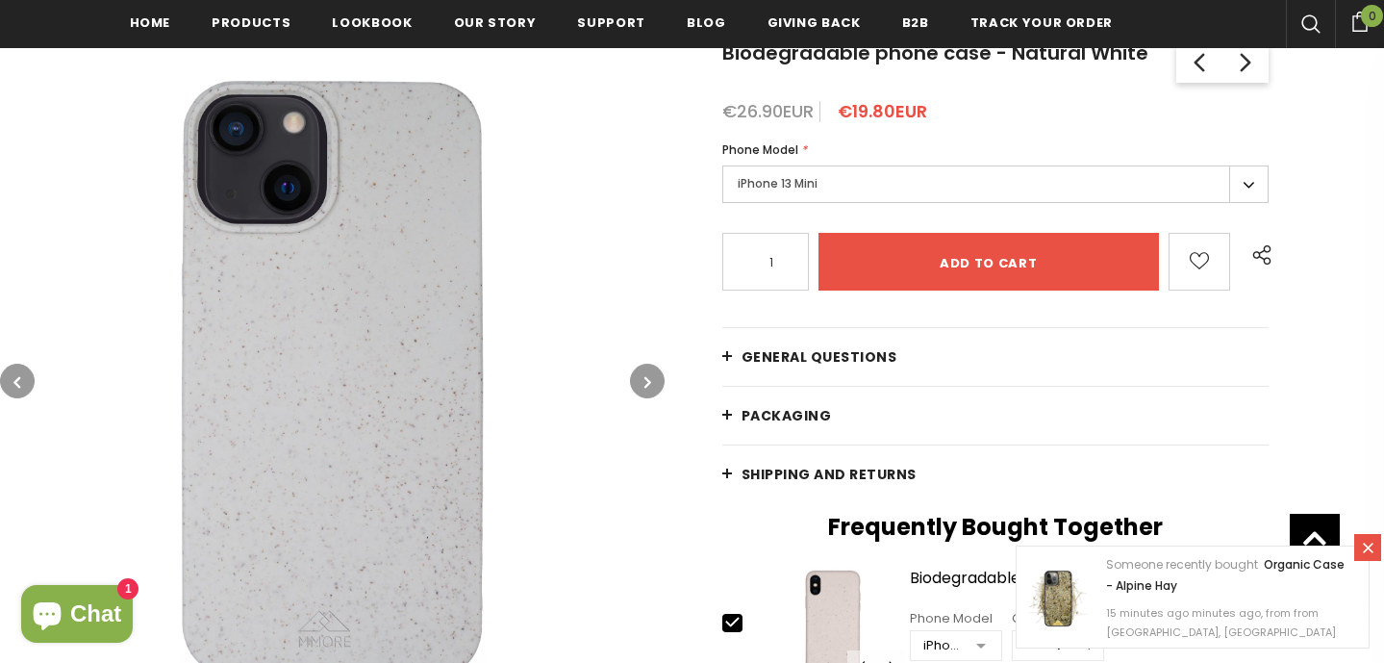
click at [523, 380] on img at bounding box center [332, 380] width 665 height 665
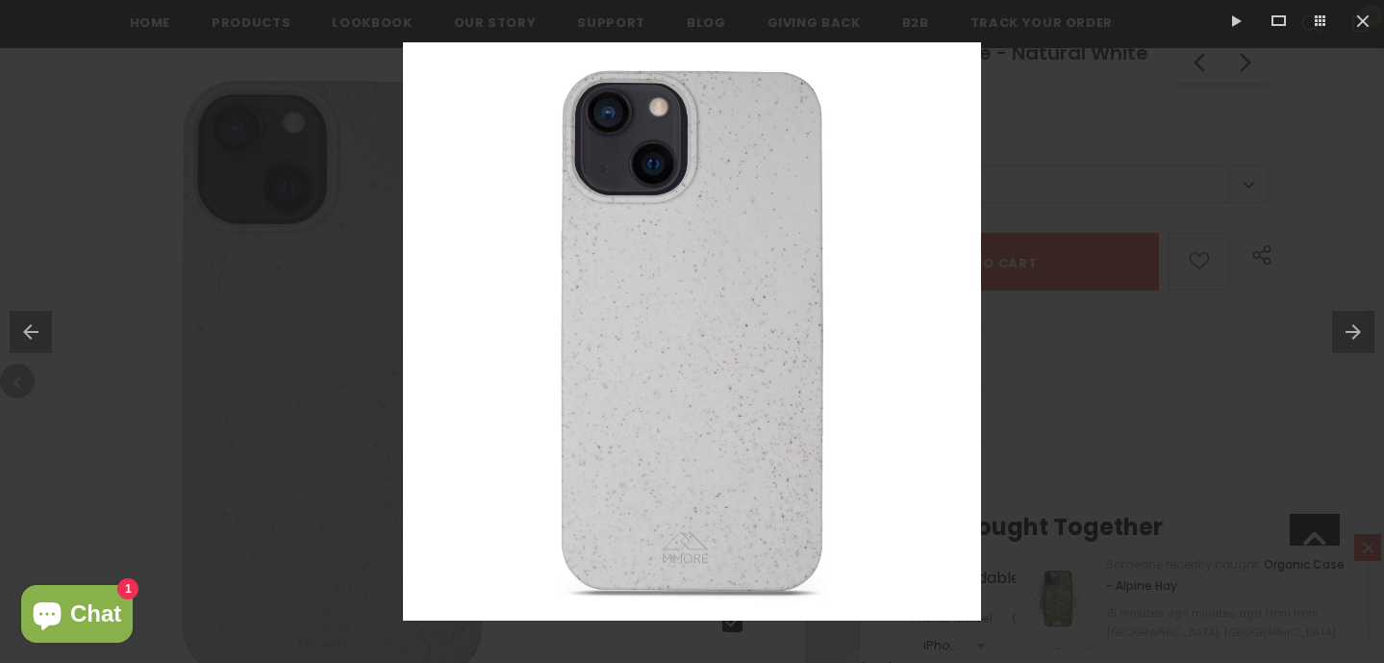
click at [1197, 424] on div at bounding box center [692, 331] width 1384 height 663
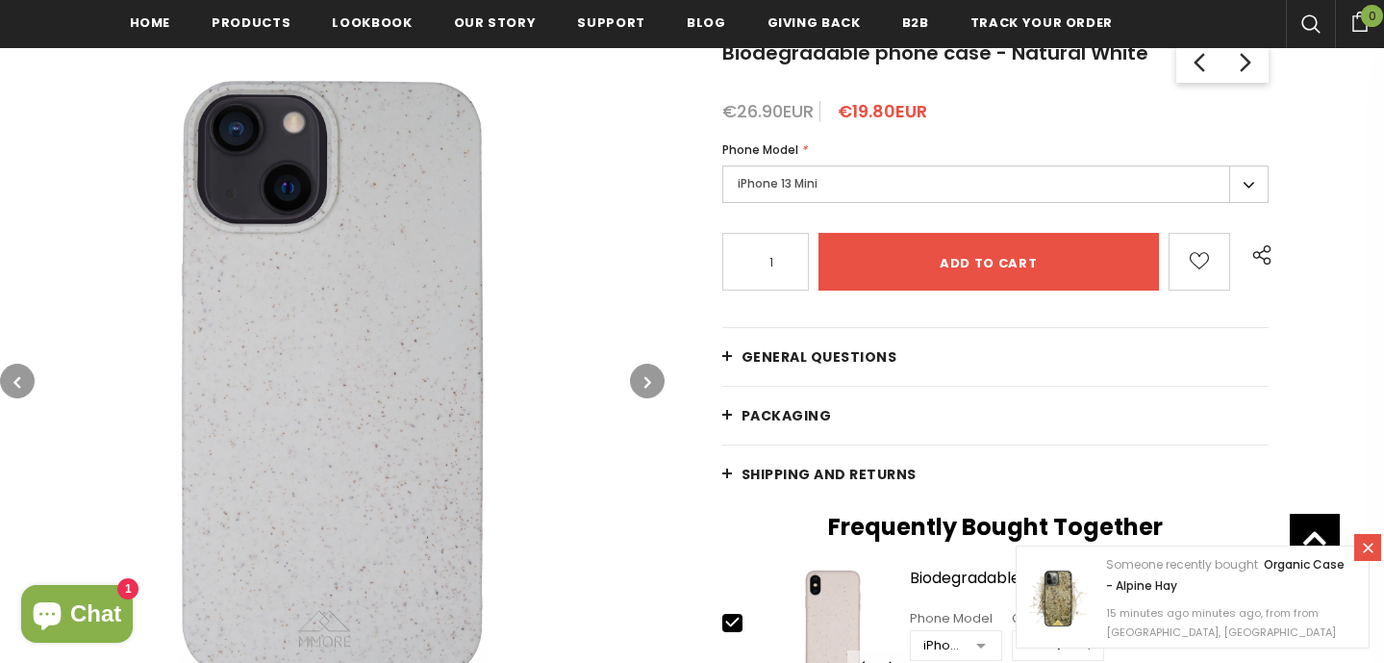
click at [1047, 378] on link "General Questions" at bounding box center [995, 357] width 547 height 58
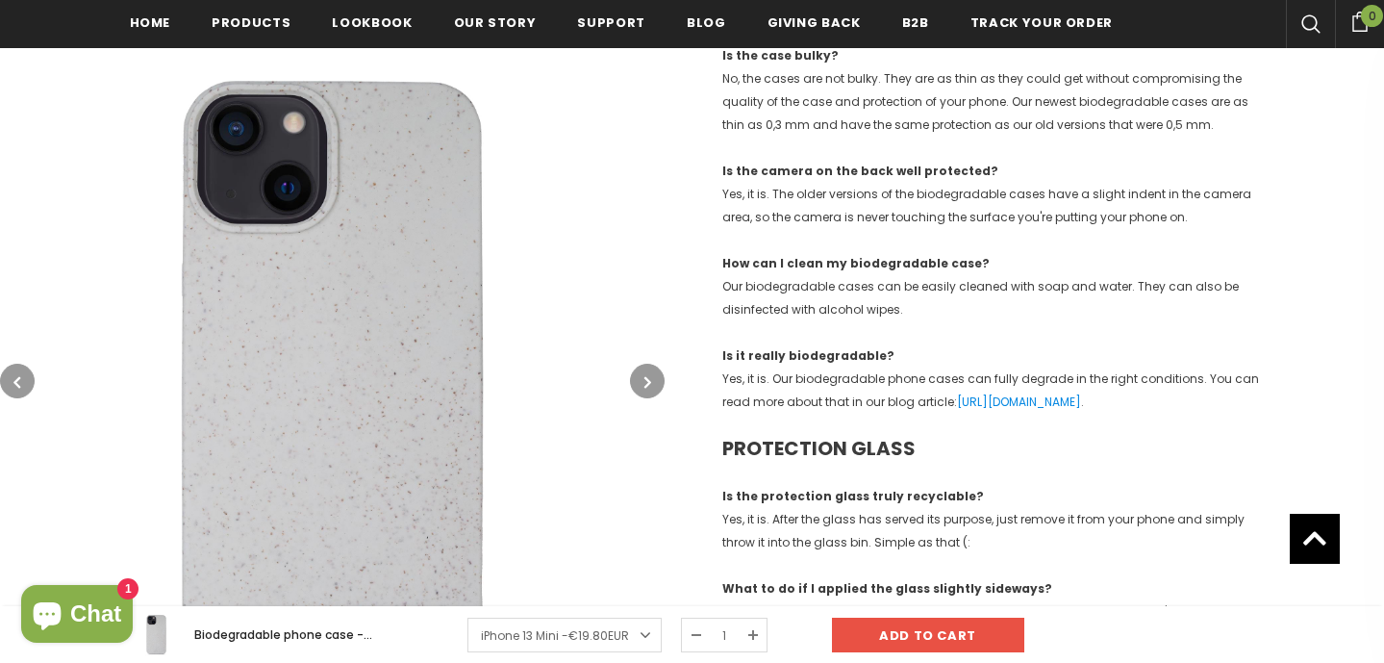
scroll to position [1981, 0]
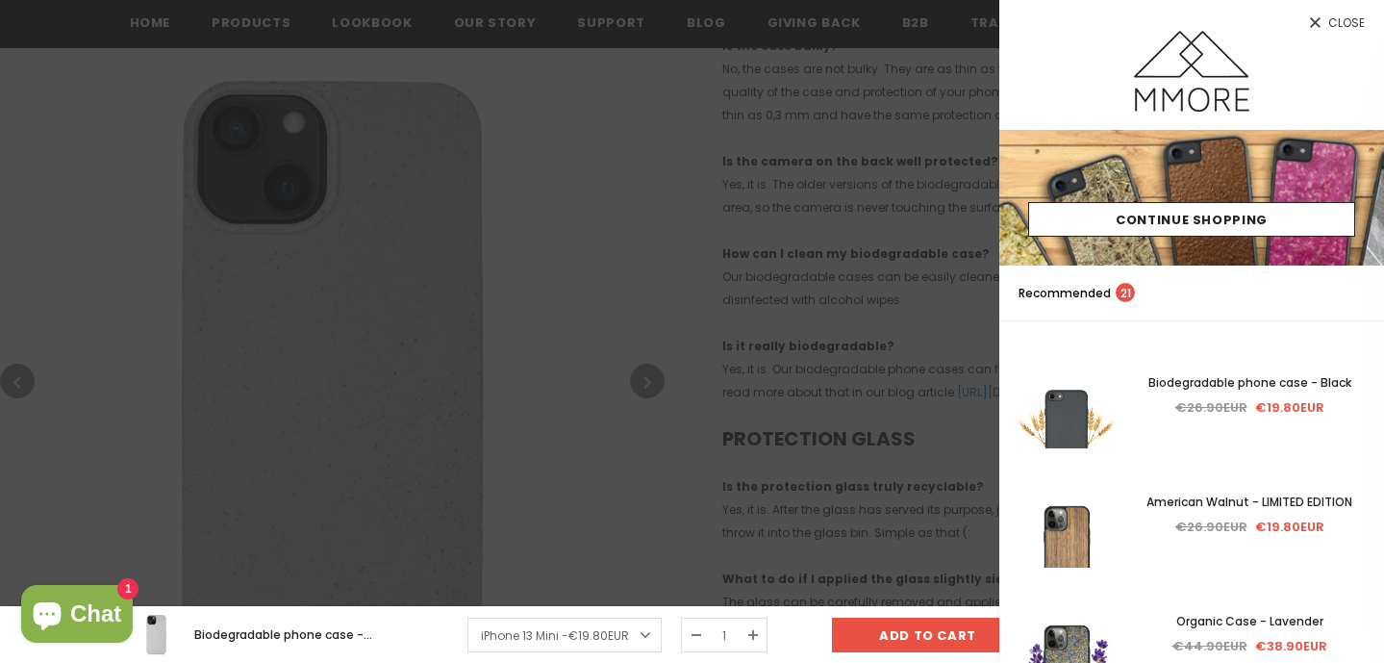
click at [776, 333] on div at bounding box center [692, 331] width 1384 height 663
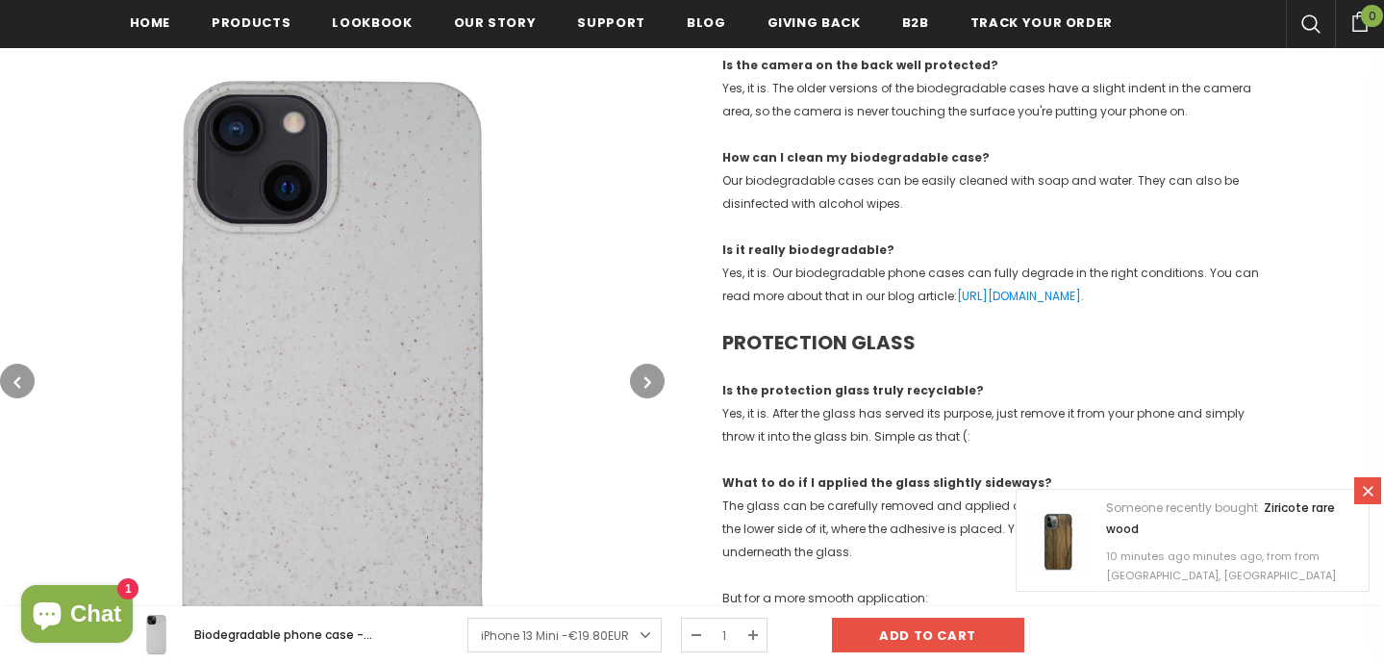
scroll to position [2070, 0]
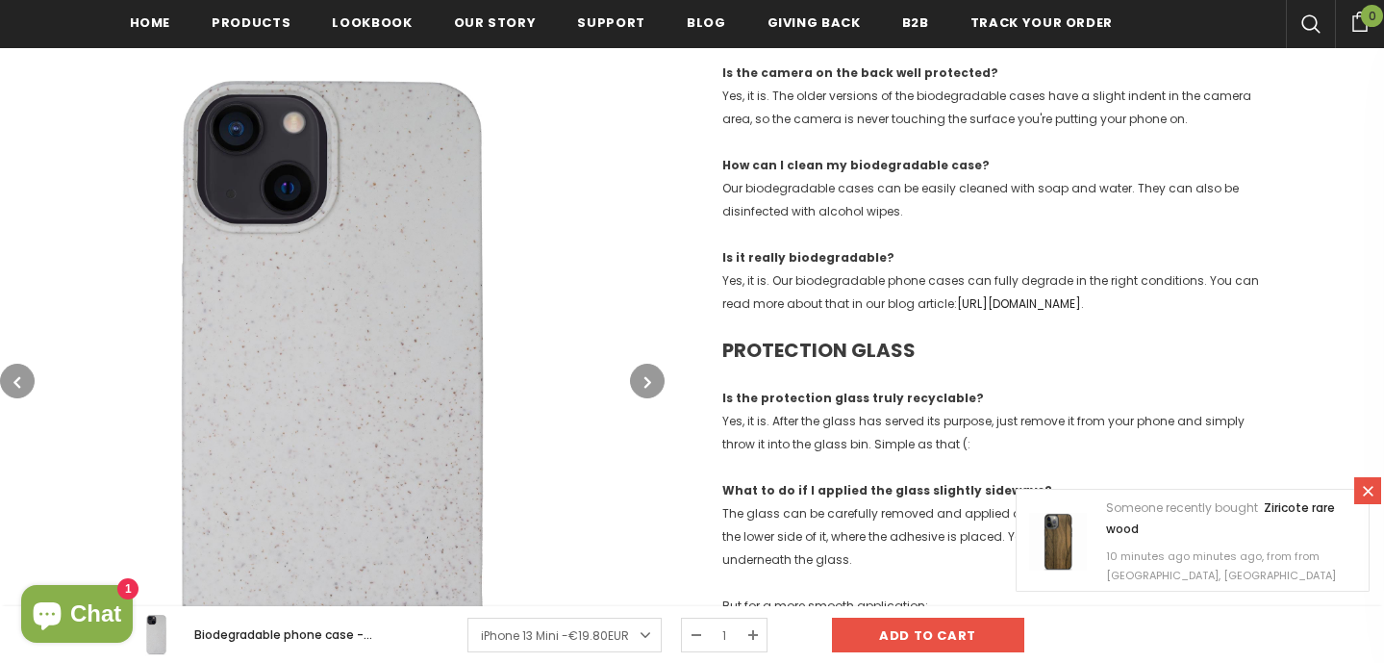
click at [1081, 302] on link "https://www.mmore.net/blogs/news/biodegradable-cases" at bounding box center [1019, 303] width 124 height 16
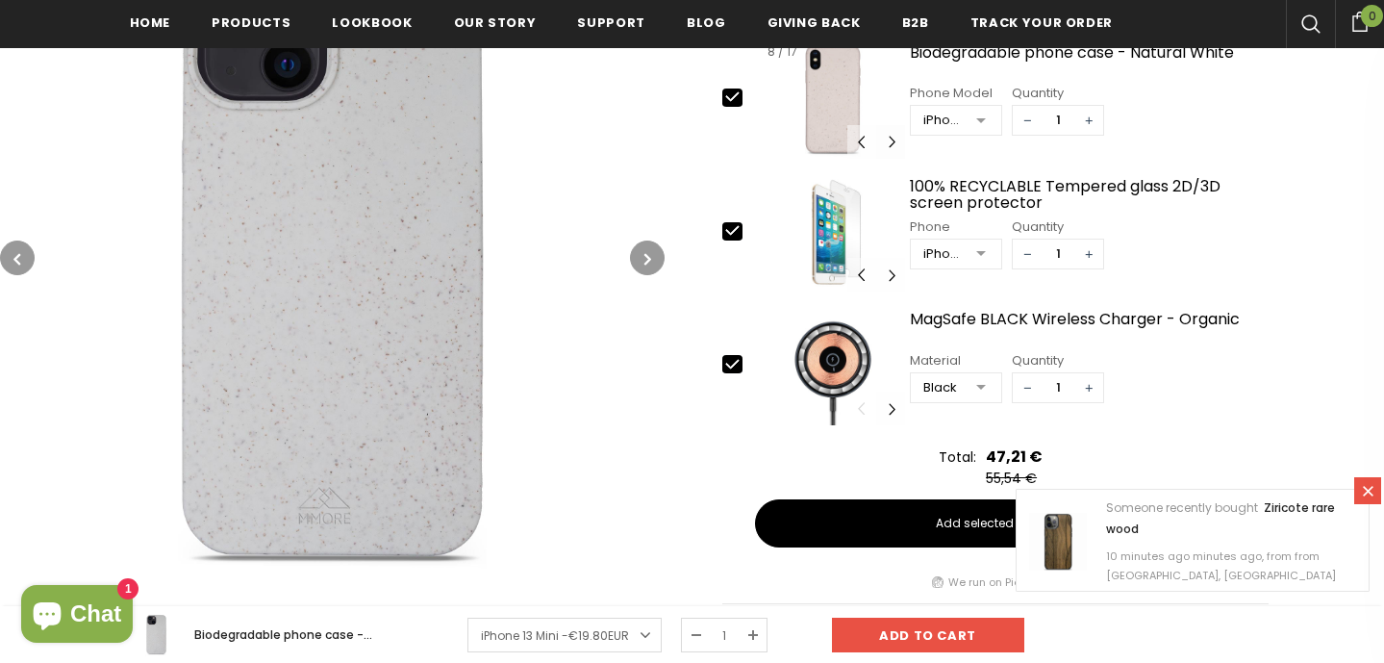
scroll to position [3011, 0]
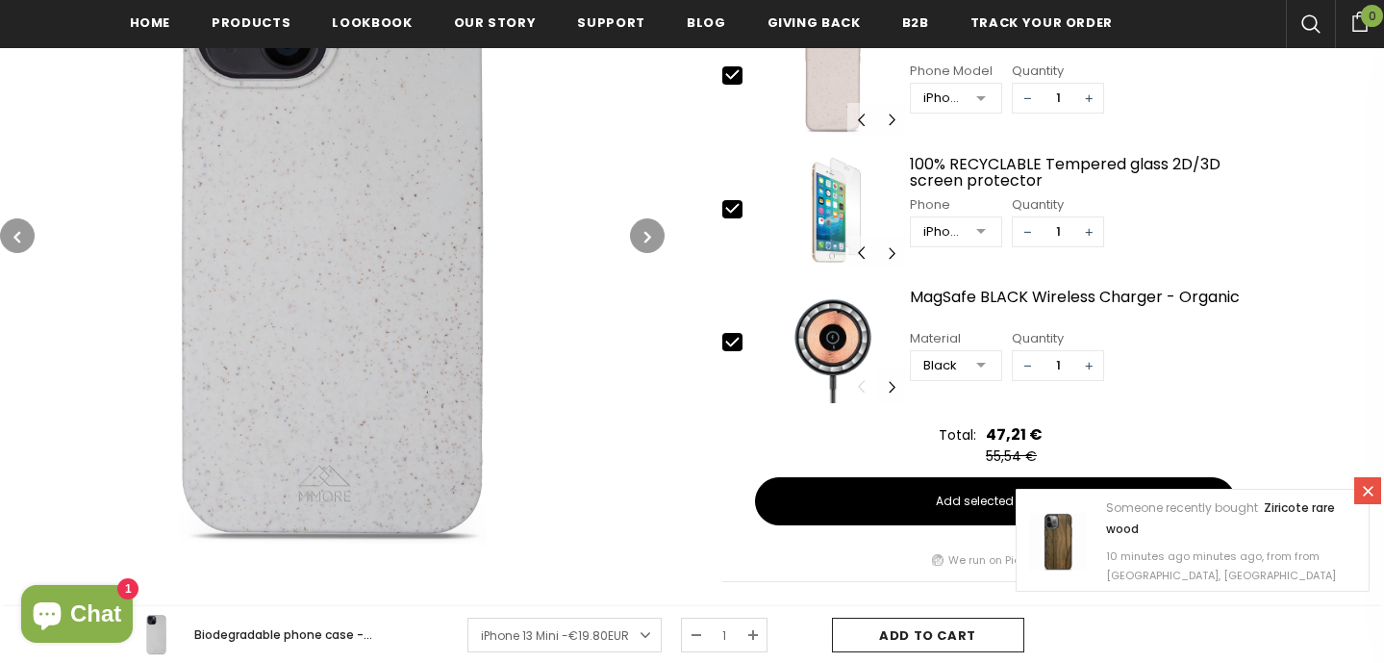
click at [894, 617] on input "Add to cart" at bounding box center [928, 634] width 192 height 35
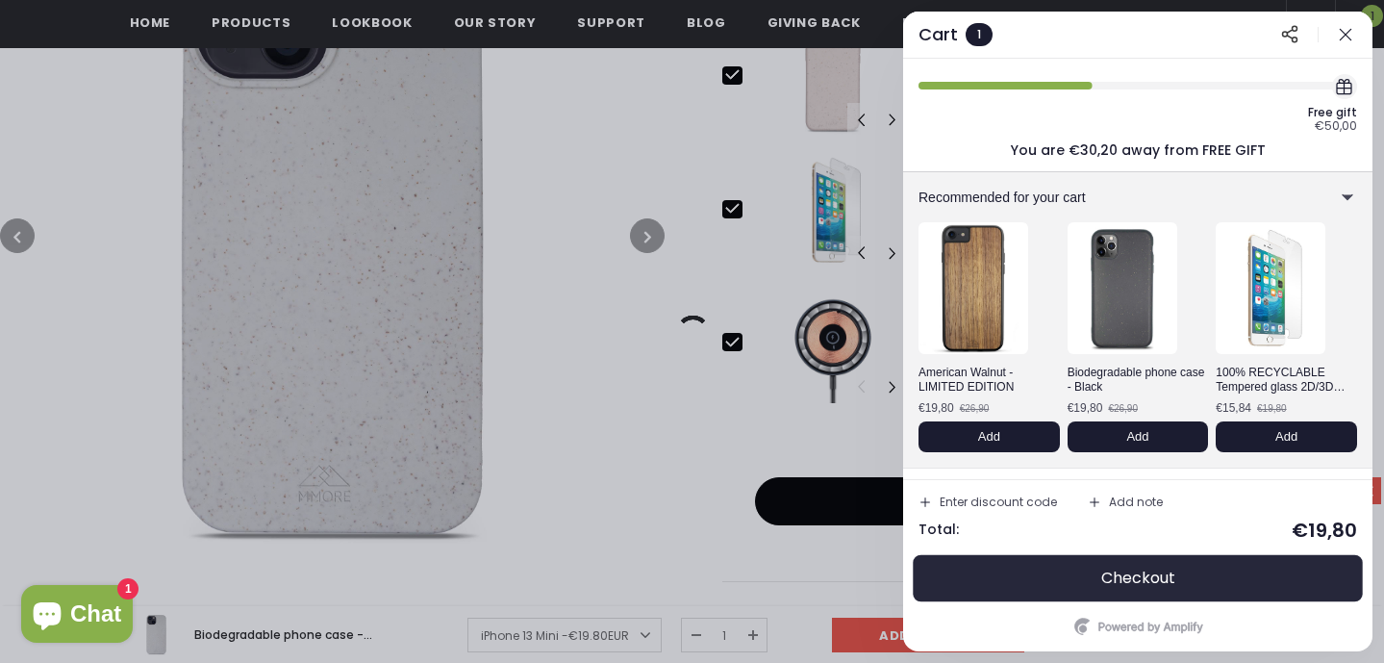
click at [1186, 579] on button "Checkout" at bounding box center [1137, 578] width 439 height 46
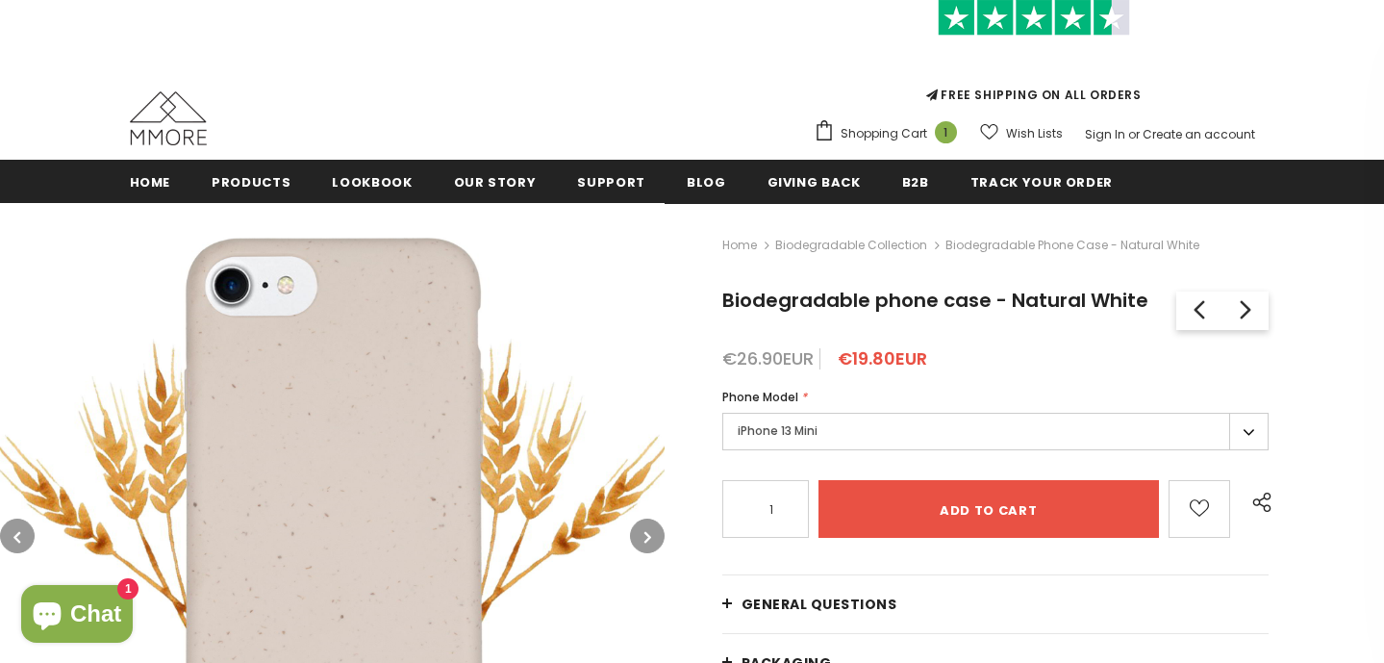
scroll to position [108, 0]
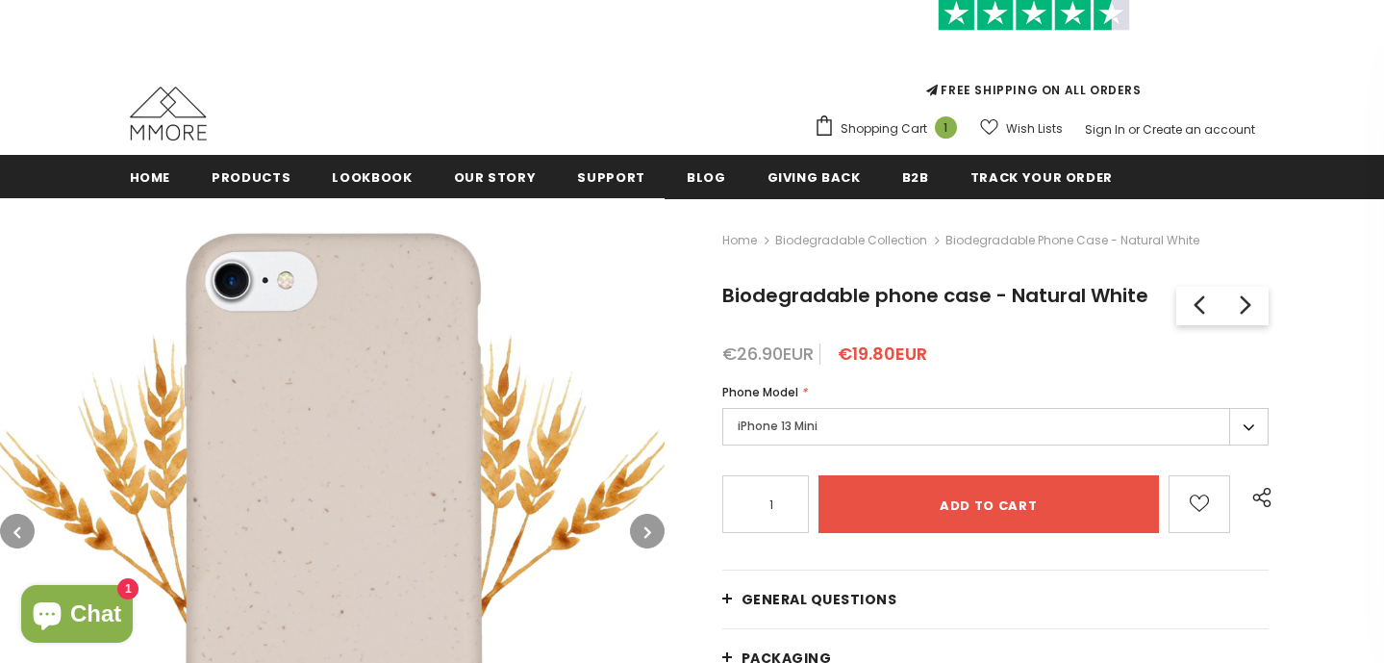
drag, startPoint x: 1005, startPoint y: 294, endPoint x: 1147, endPoint y: 294, distance: 142.3
click at [1147, 294] on h1 "Biodegradable phone case - Natural White" at bounding box center [944, 295] width 445 height 29
drag, startPoint x: 1147, startPoint y: 294, endPoint x: 722, endPoint y: 285, distance: 425.2
click at [722, 285] on h1 "Biodegradable phone case - Natural White" at bounding box center [944, 295] width 445 height 29
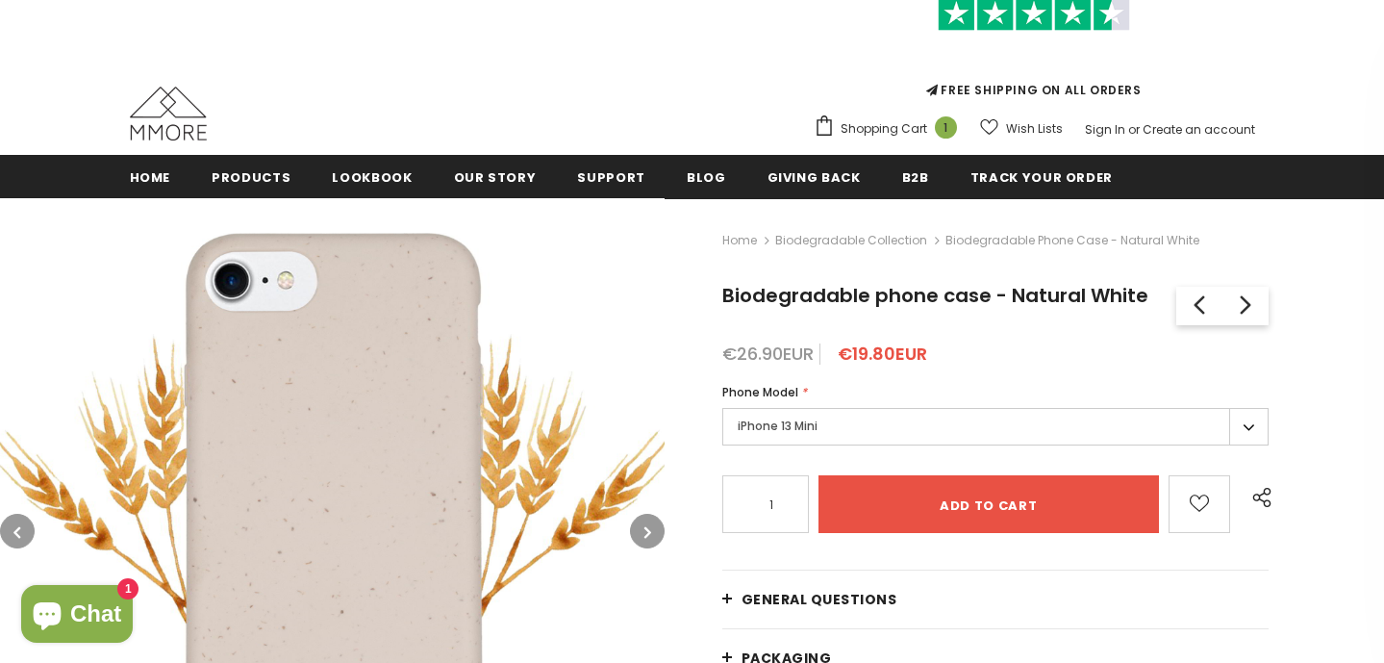
copy span "Biodegradable phone case - Natural White"
